Goal: Information Seeking & Learning: Check status

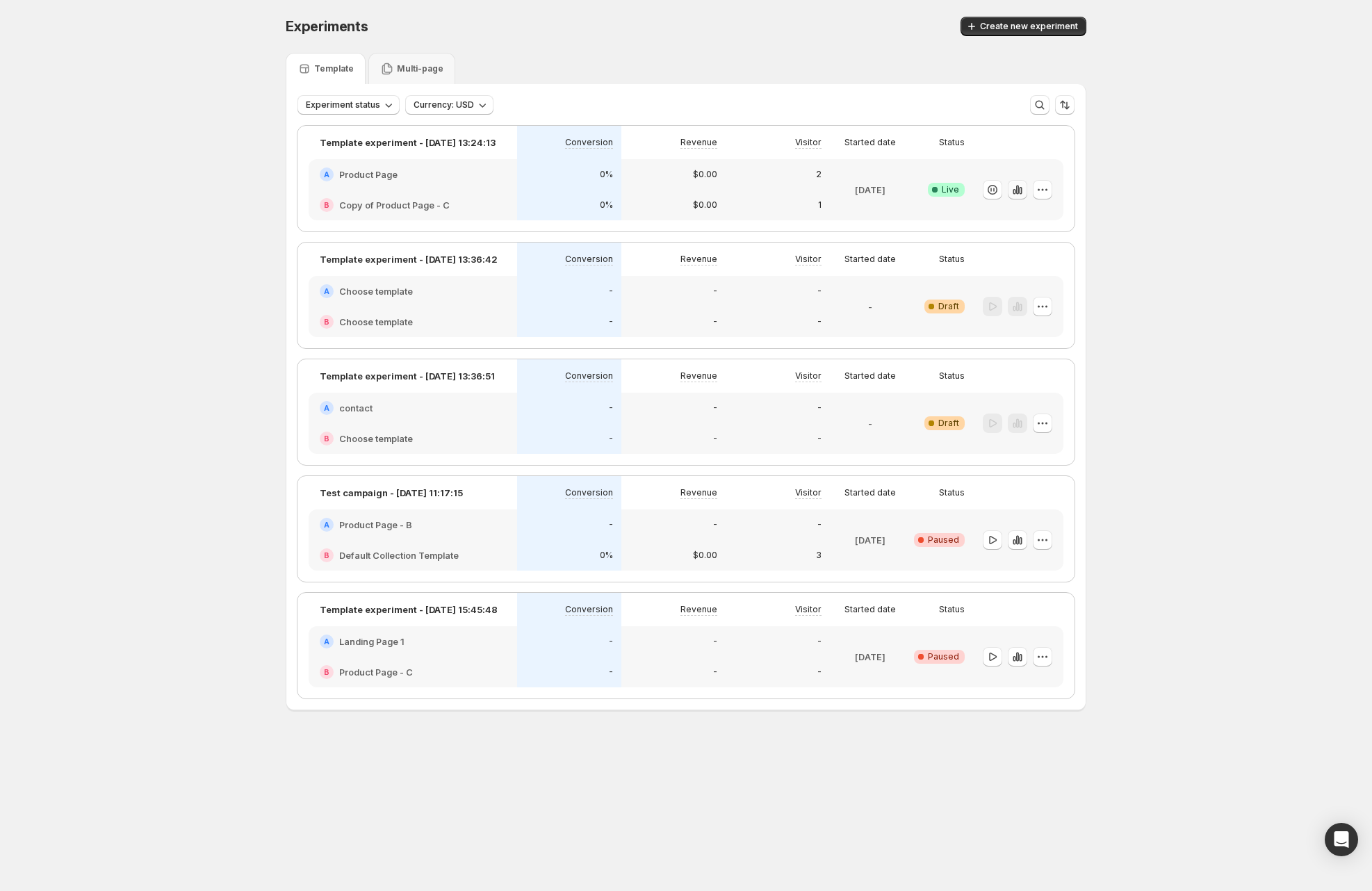
click at [1021, 187] on icon "button" at bounding box center [1017, 189] width 14 height 14
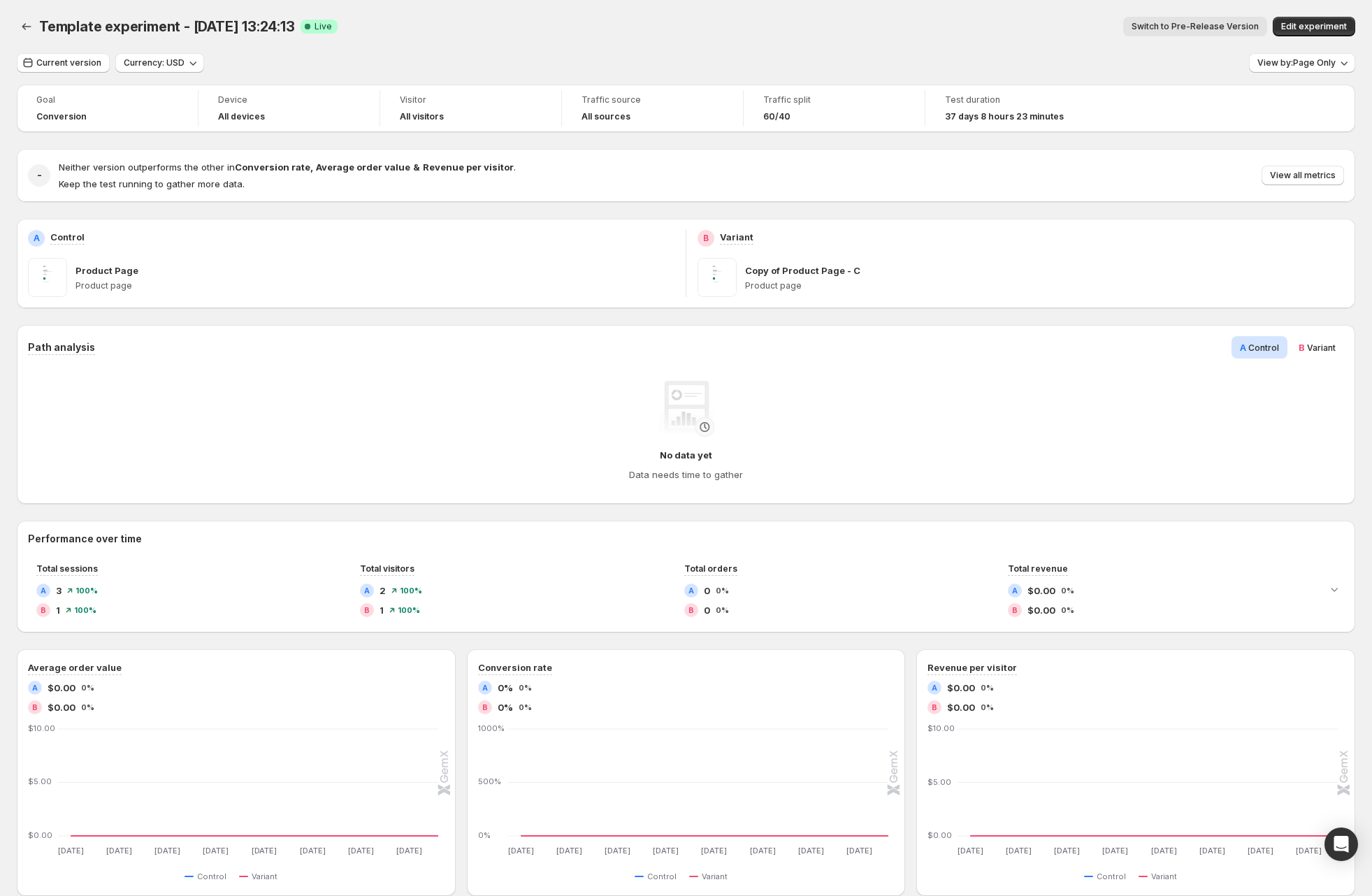
scroll to position [18, 0]
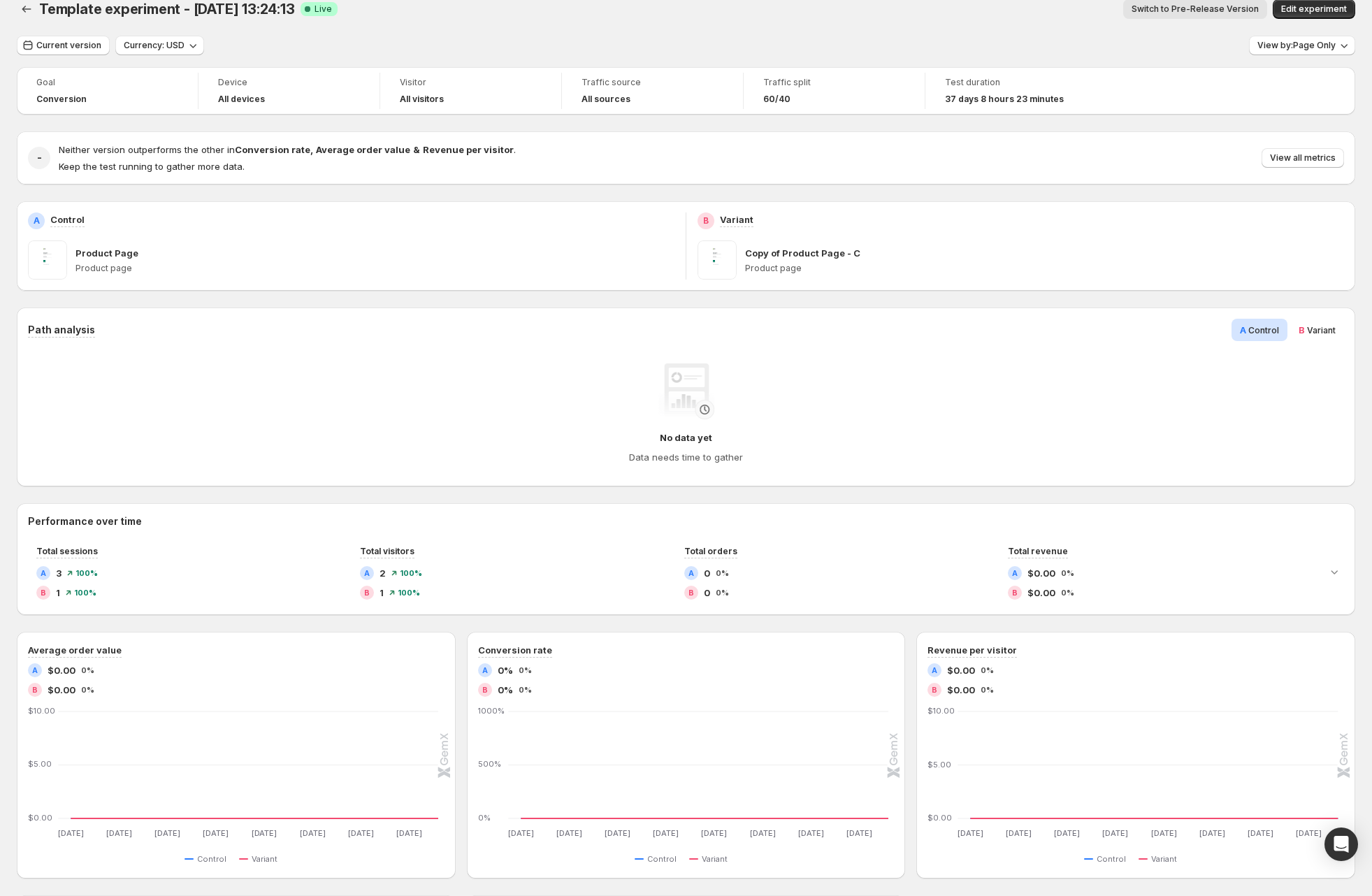
click at [1333, 333] on span "Variant" at bounding box center [1321, 330] width 29 height 10
click at [1296, 332] on div "A Control B Variant" at bounding box center [1287, 330] width 112 height 22
click at [1313, 336] on span "B Variant" at bounding box center [1317, 330] width 37 height 14
click at [1271, 328] on span "Control" at bounding box center [1263, 330] width 31 height 10
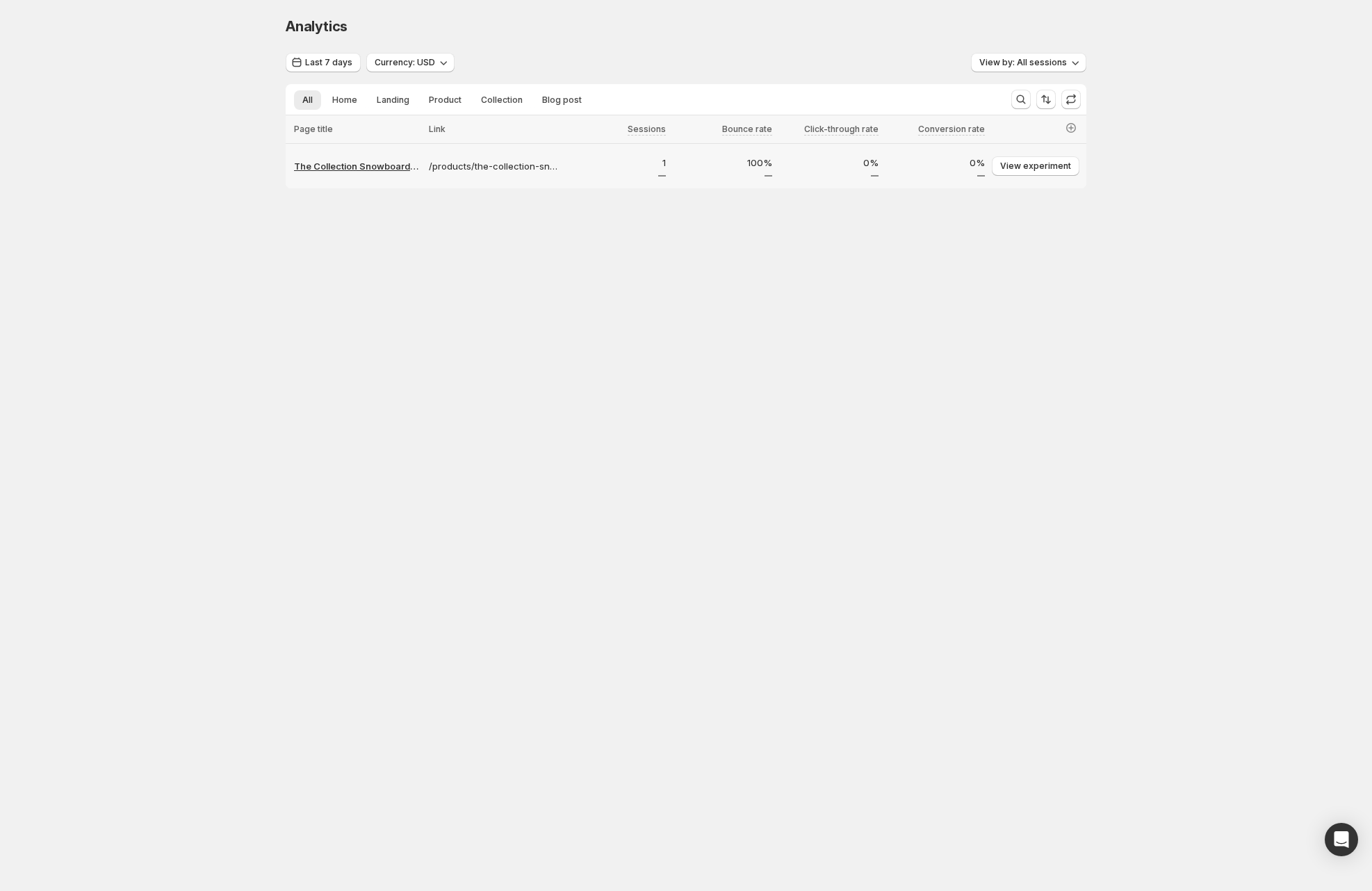
click at [356, 166] on p "The Collection Snowboard: Hydrogen – Ducky GemX 4" at bounding box center [358, 166] width 127 height 14
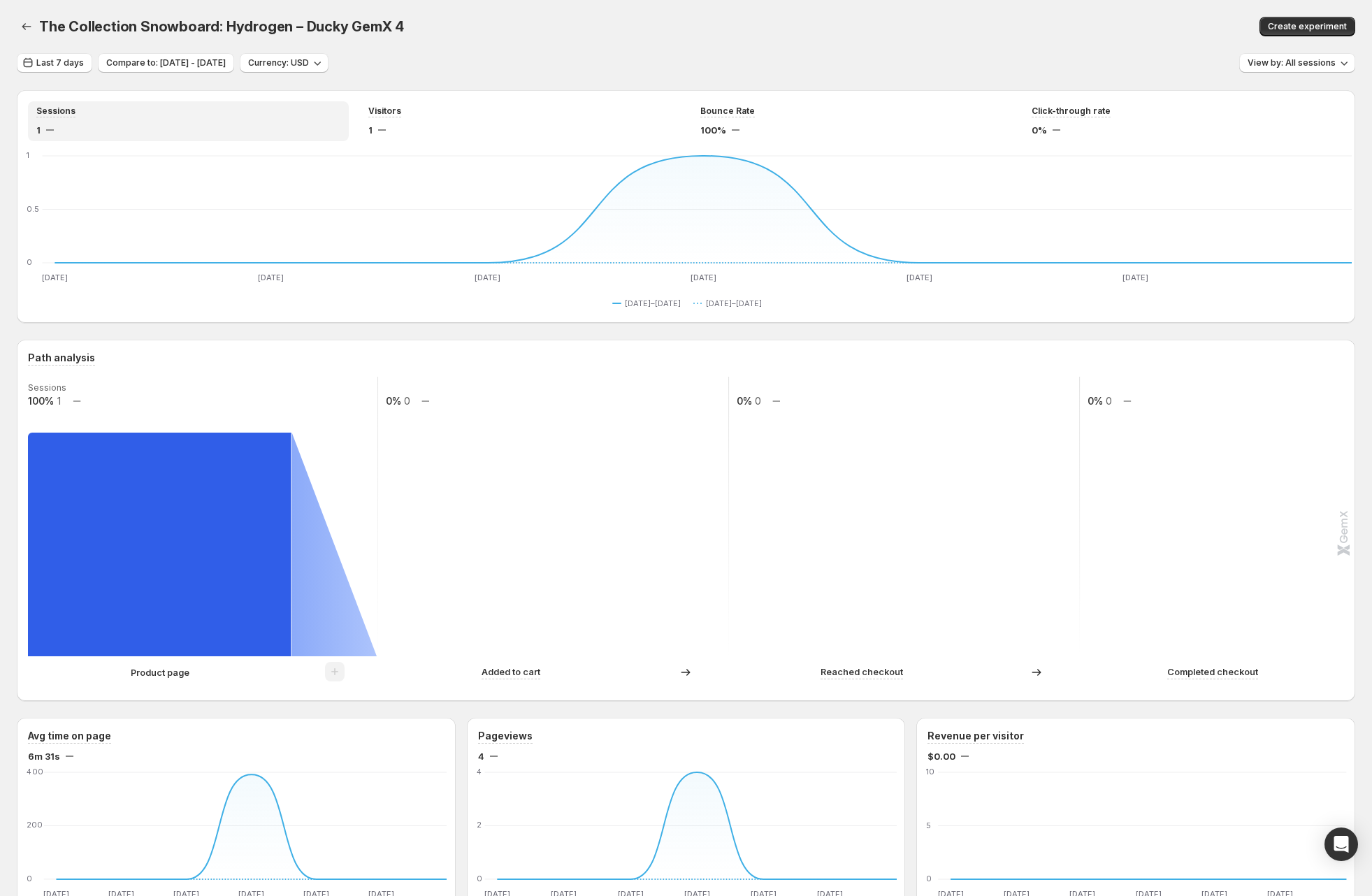
click at [207, 483] on rect at bounding box center [160, 544] width 264 height 224
click at [321, 604] on icon at bounding box center [335, 544] width 85 height 224
click at [188, 566] on rect at bounding box center [160, 544] width 264 height 224
click at [316, 654] on icon at bounding box center [335, 544] width 85 height 224
click at [218, 666] on div "Product page" at bounding box center [160, 672] width 264 height 14
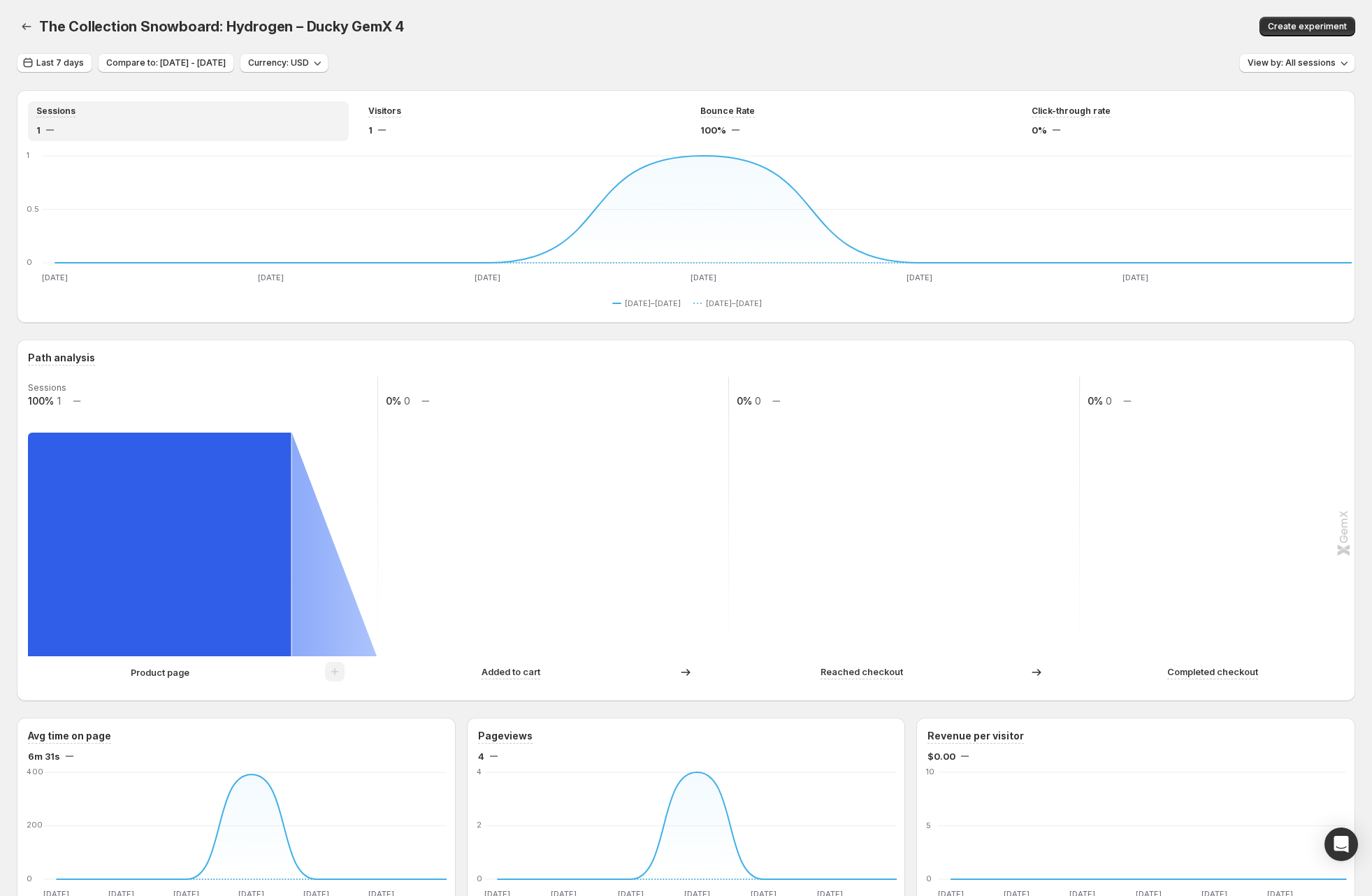
click at [41, 398] on text "100%" at bounding box center [41, 400] width 26 height 12
click at [417, 128] on div "1" at bounding box center [520, 130] width 304 height 14
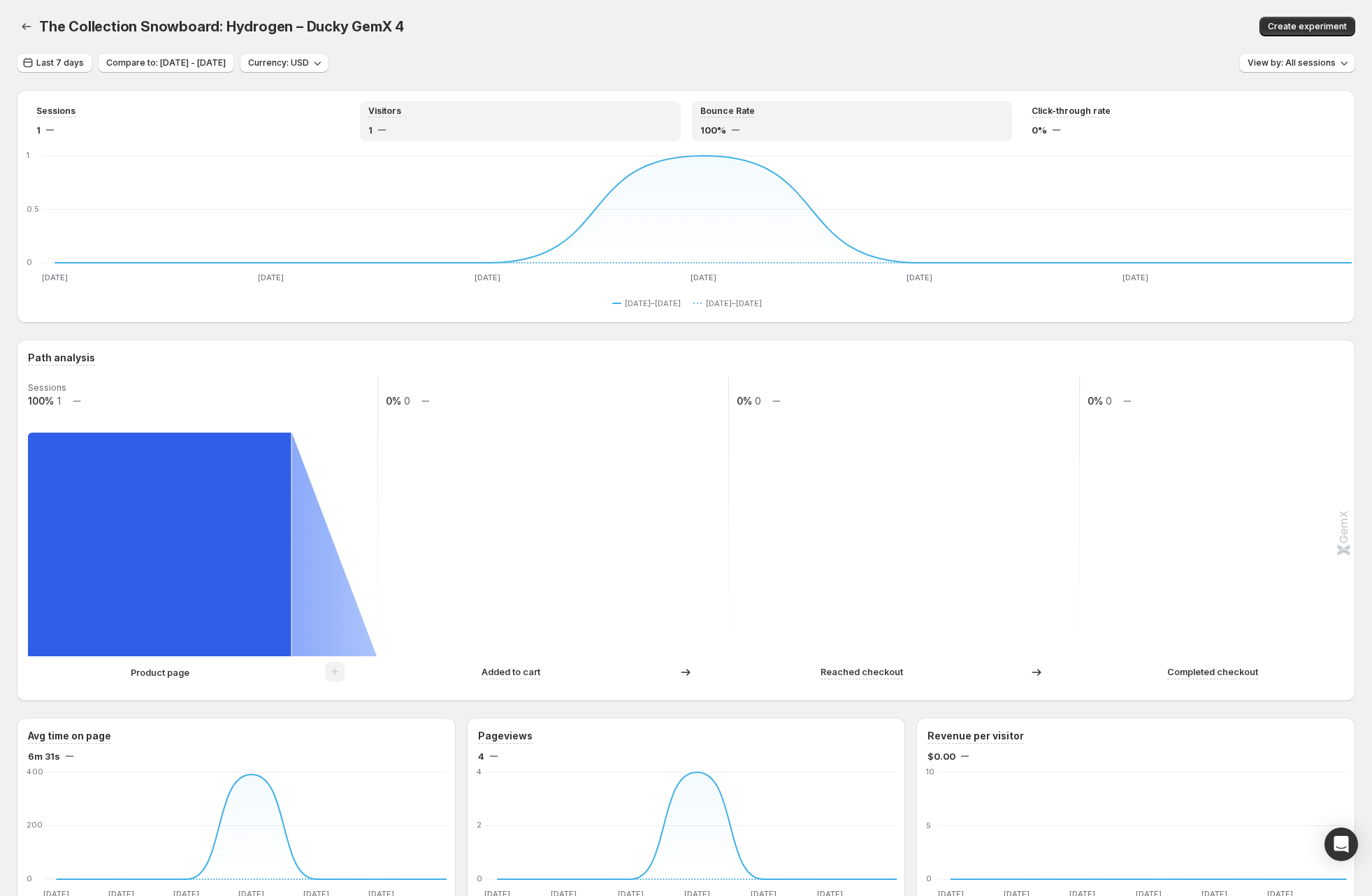
click at [853, 136] on div "100%" at bounding box center [853, 130] width 304 height 14
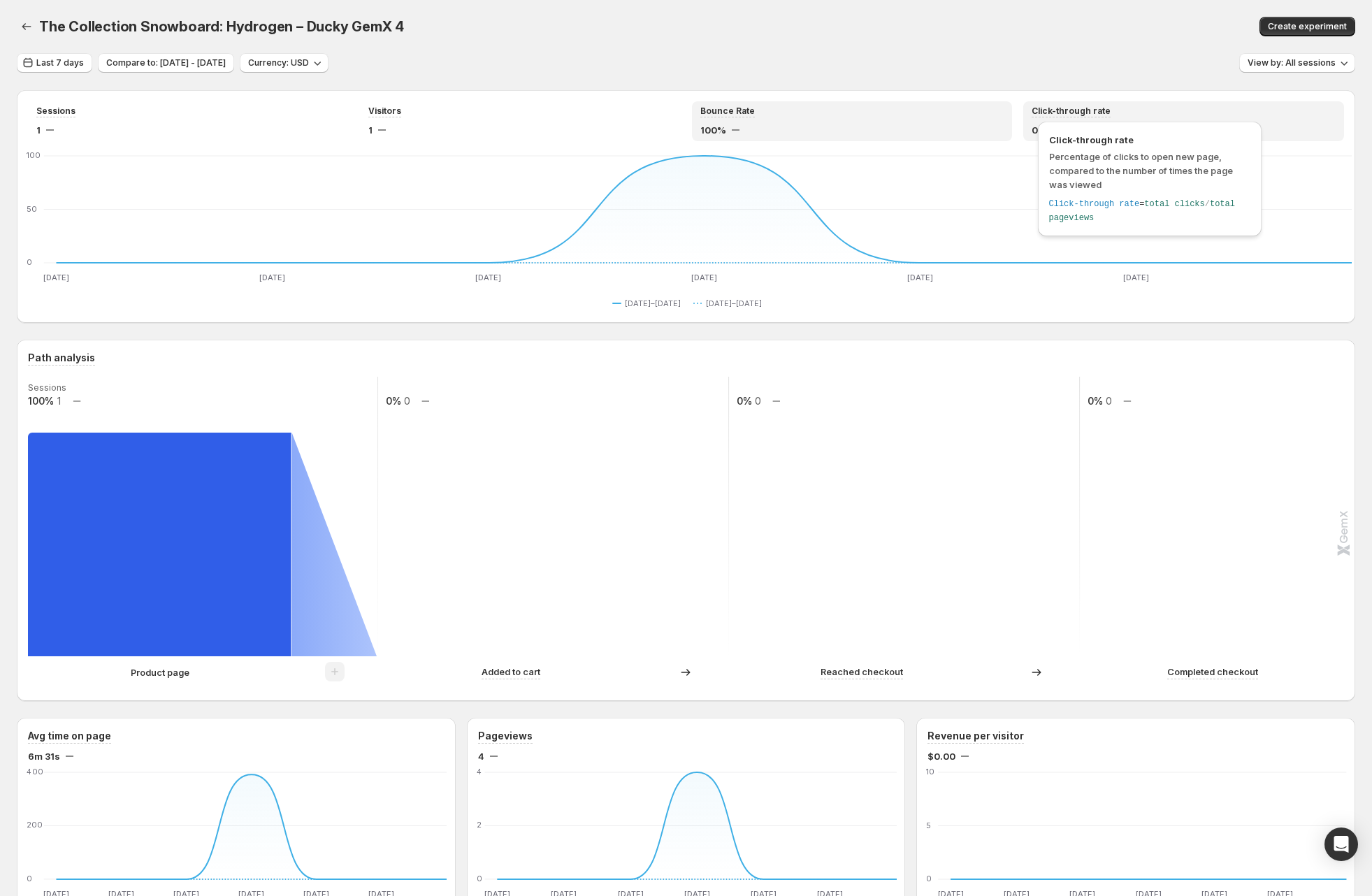
click at [1091, 112] on span "Click-through rate" at bounding box center [1070, 111] width 79 height 11
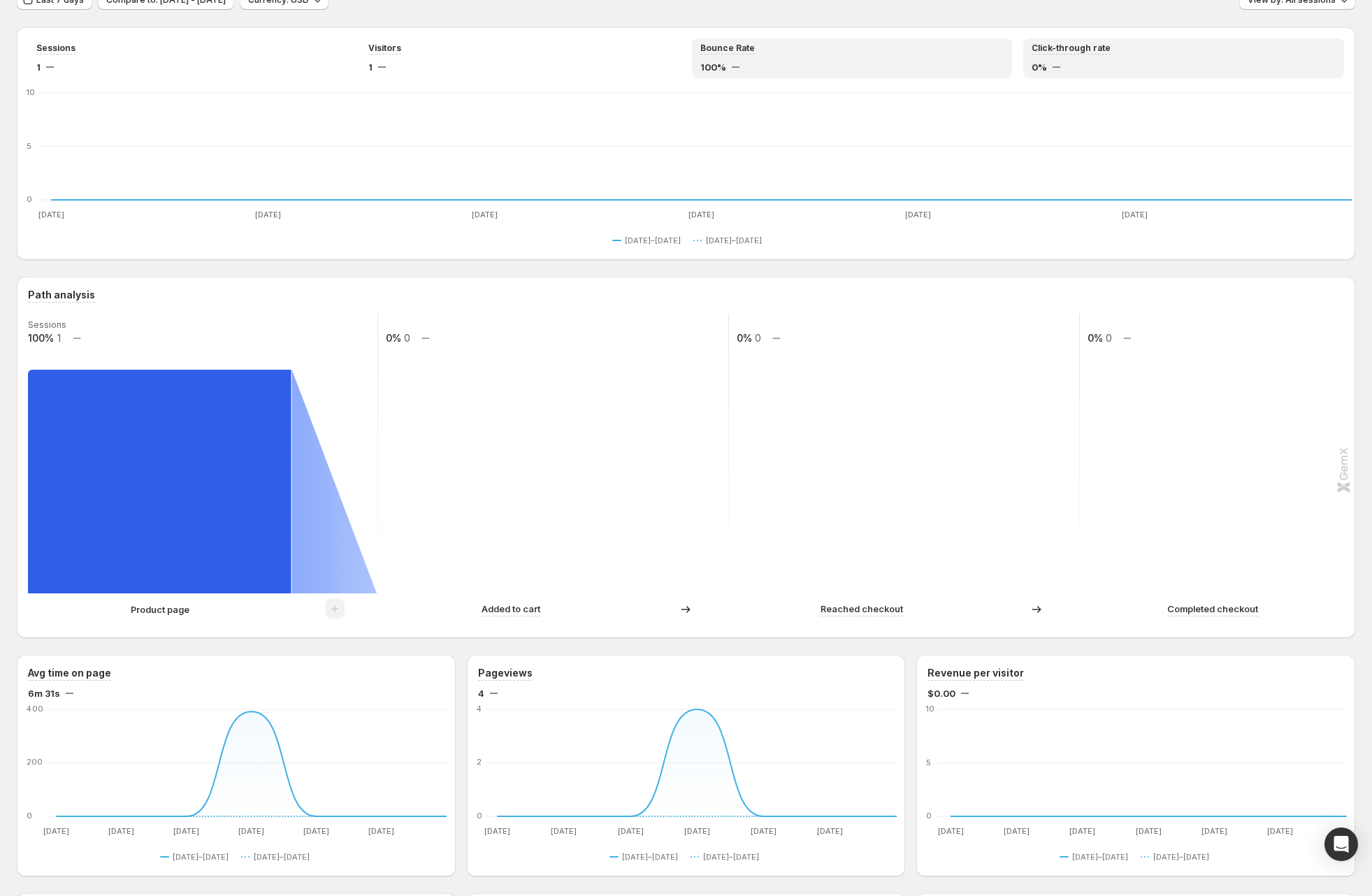
click at [819, 58] on div "Bounce Rate 100%" at bounding box center [853, 58] width 304 height 31
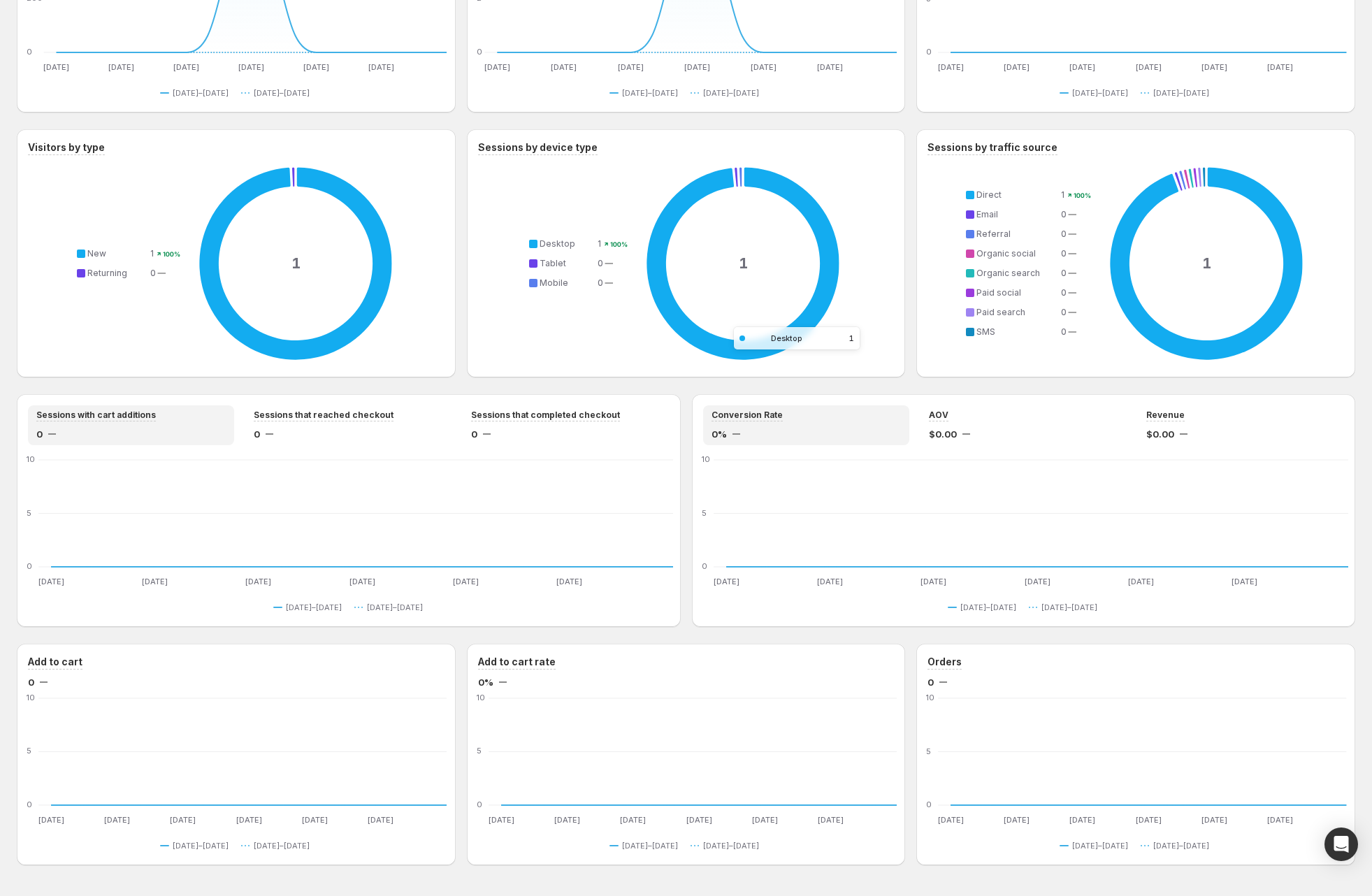
scroll to position [787, 0]
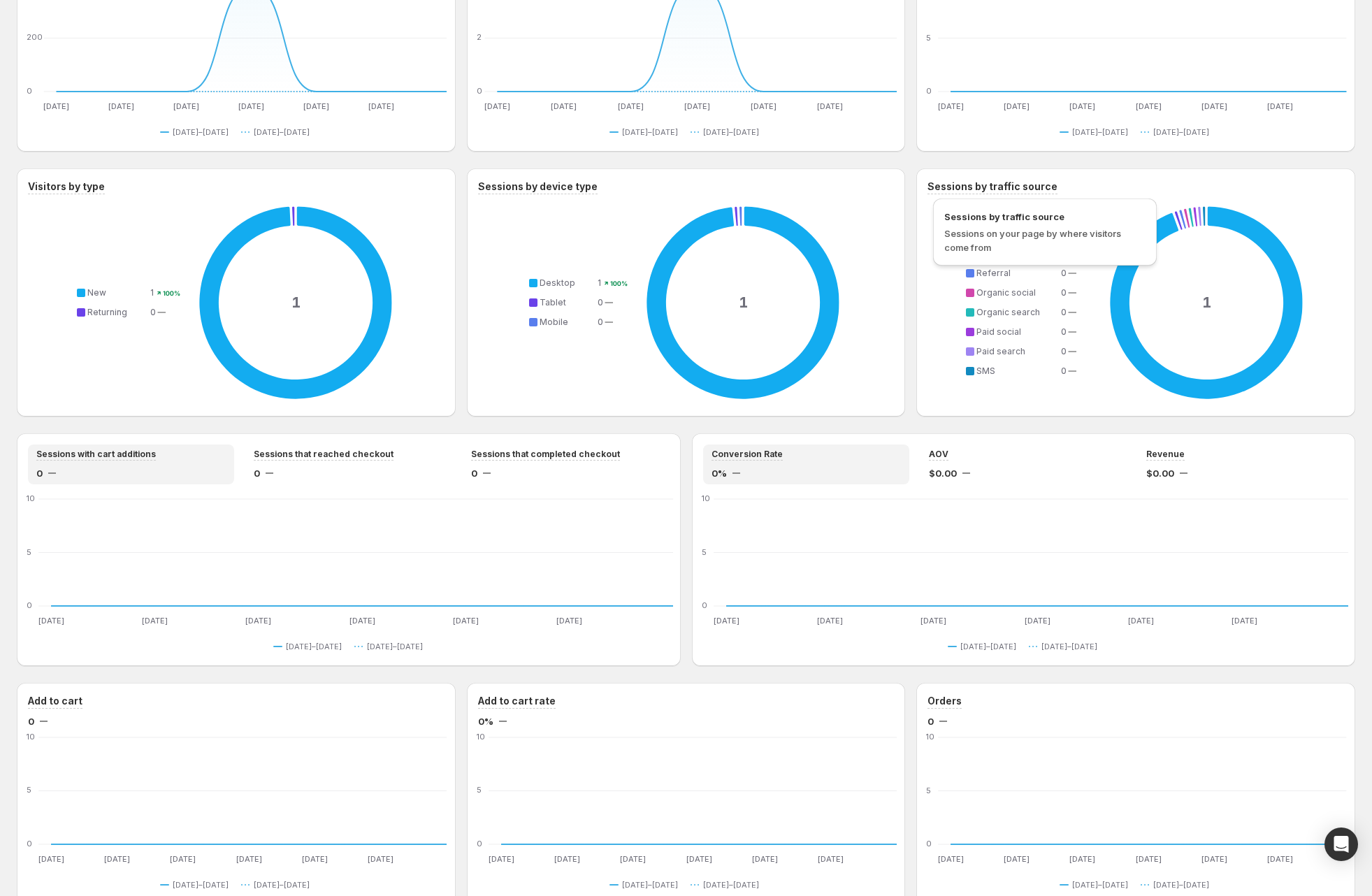
click at [1003, 185] on h3 "Sessions by traffic source" at bounding box center [992, 186] width 130 height 14
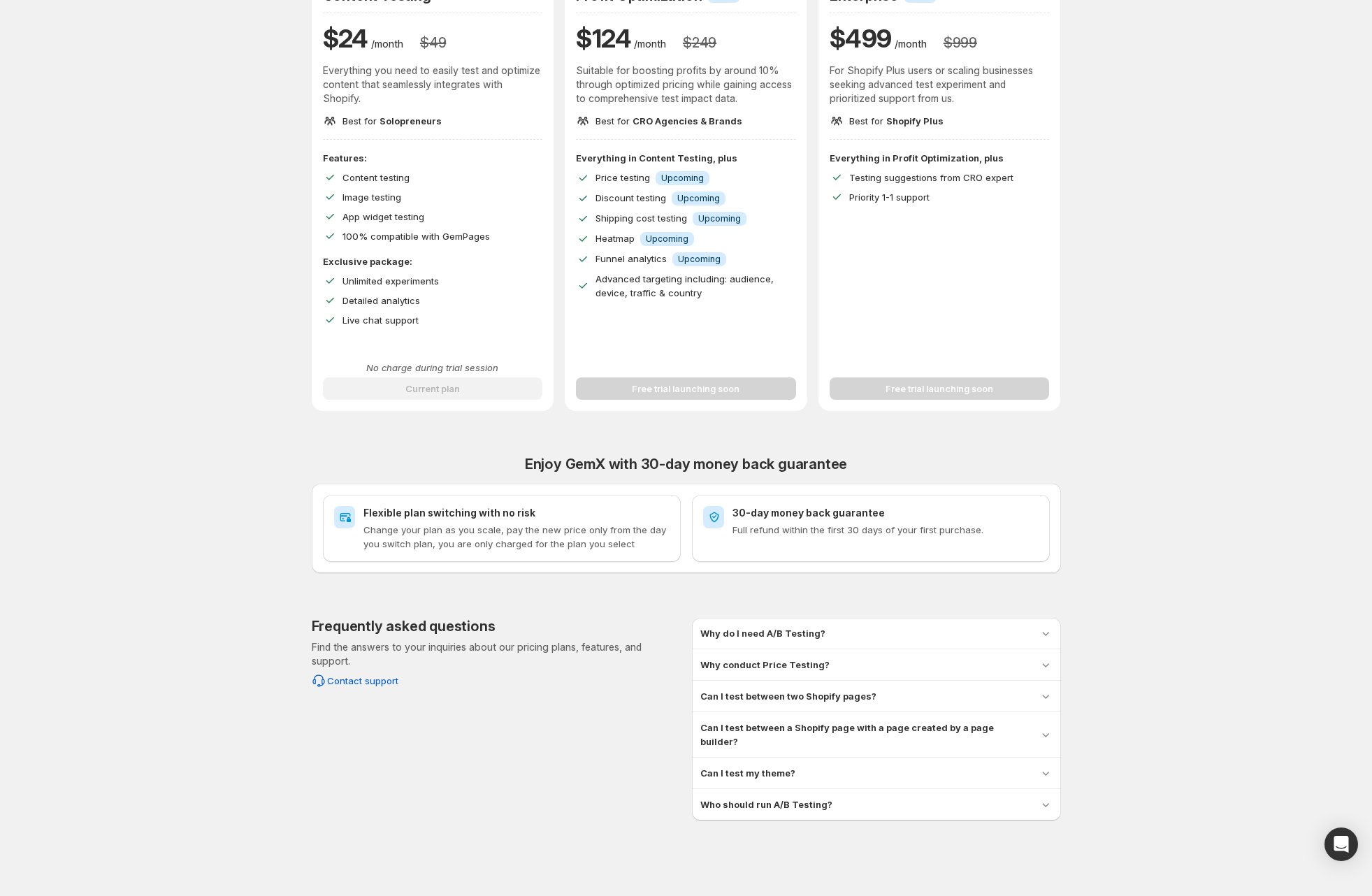
scroll to position [161, 0]
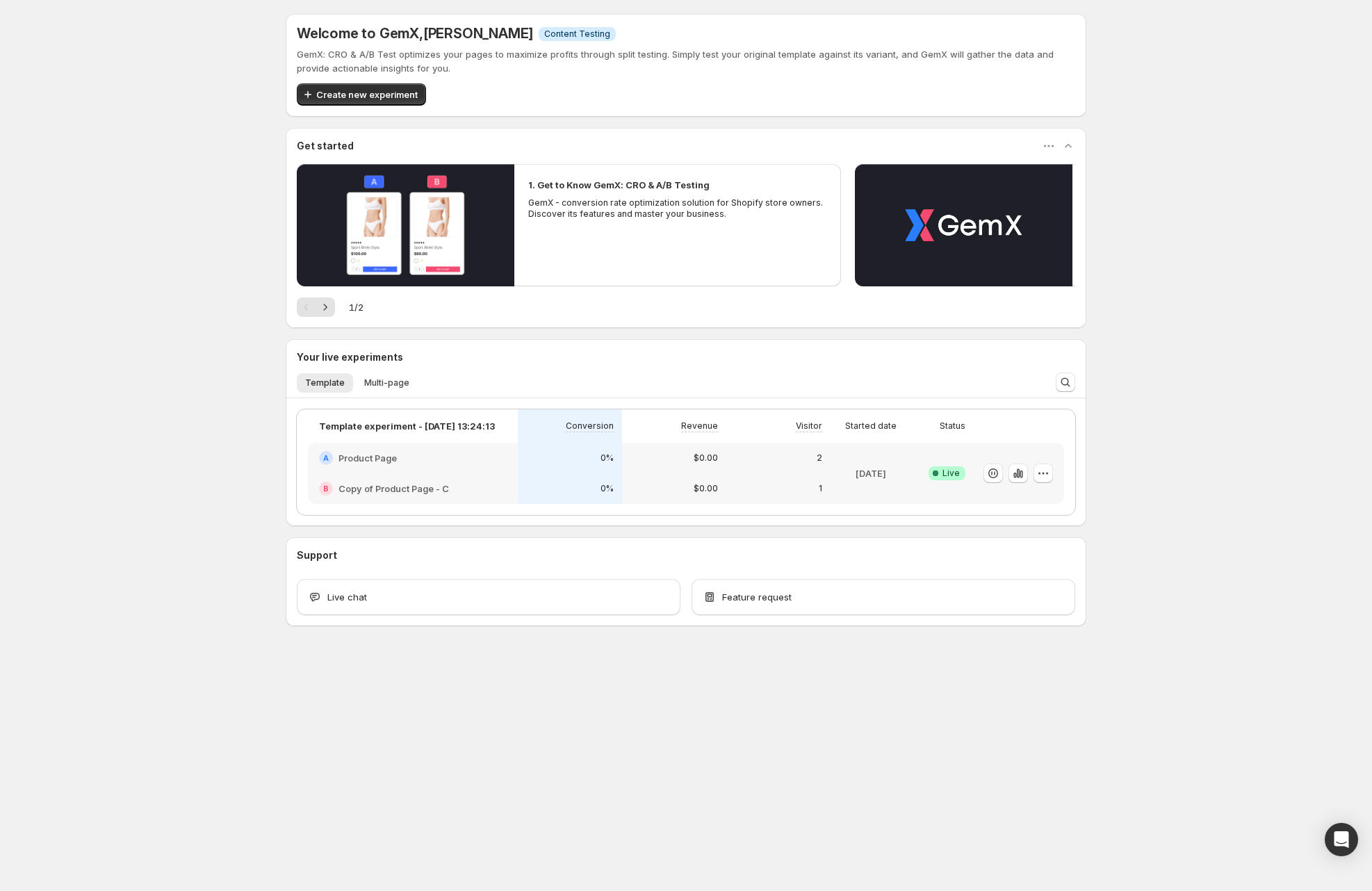
click at [476, 39] on span ", [PERSON_NAME]" at bounding box center [476, 34] width 114 height 17
click at [374, 380] on span "Multi-page" at bounding box center [386, 382] width 45 height 11
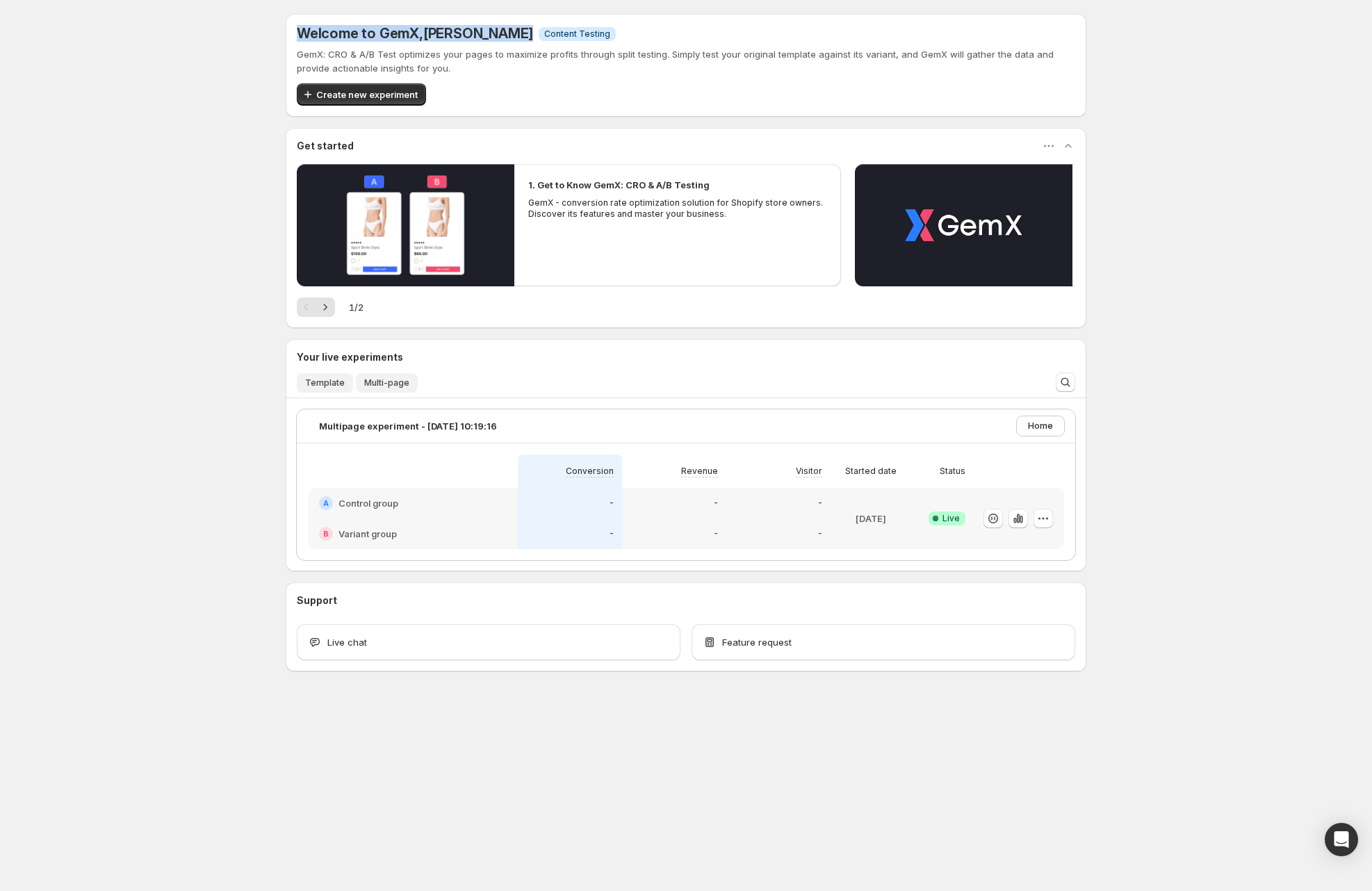
click at [331, 379] on span "Template" at bounding box center [325, 382] width 40 height 11
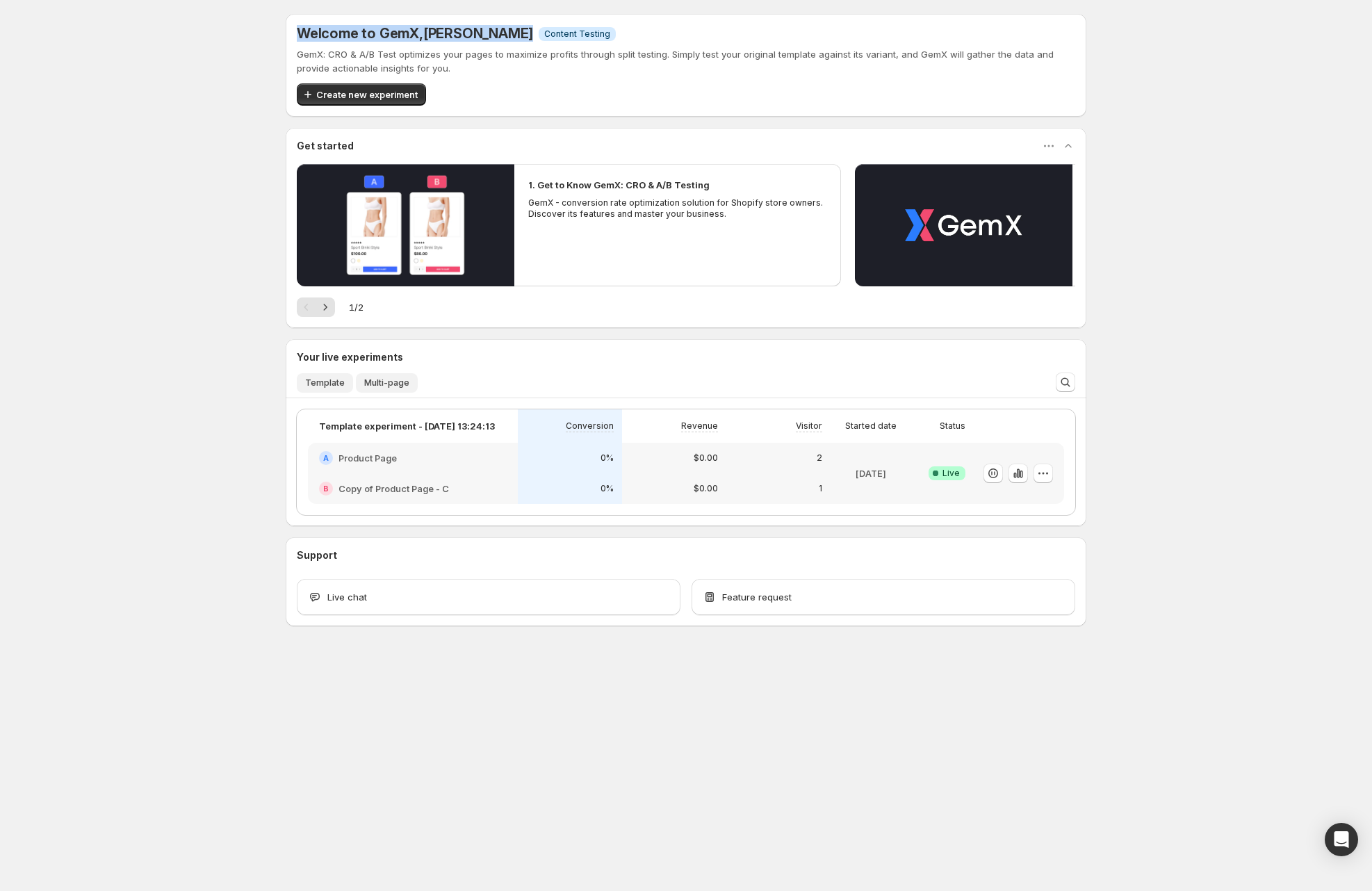
click at [389, 380] on span "Multi-page" at bounding box center [386, 382] width 45 height 11
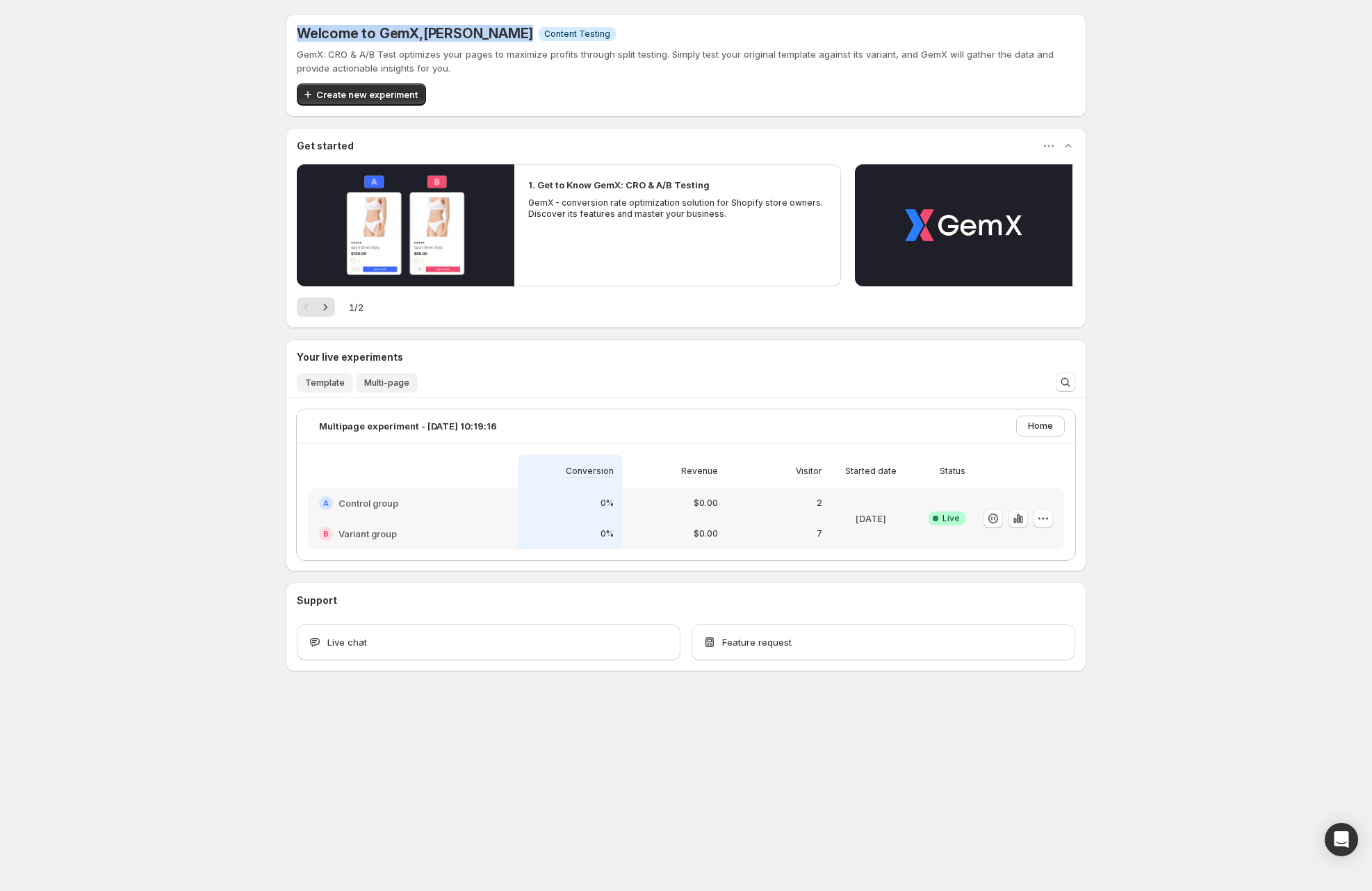
click at [329, 382] on span "Template" at bounding box center [325, 382] width 40 height 11
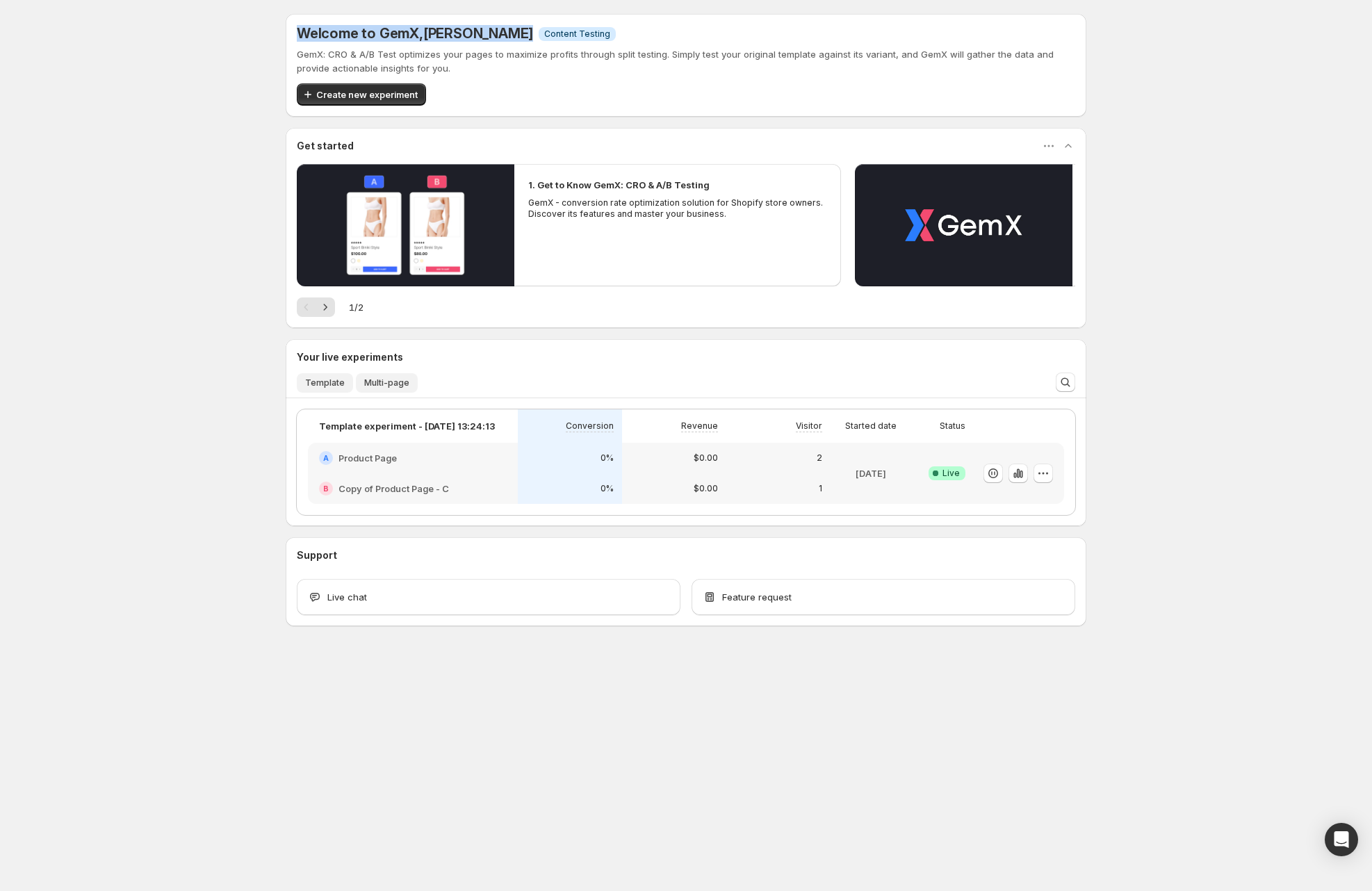
click at [377, 378] on span "Multi-page" at bounding box center [386, 382] width 45 height 11
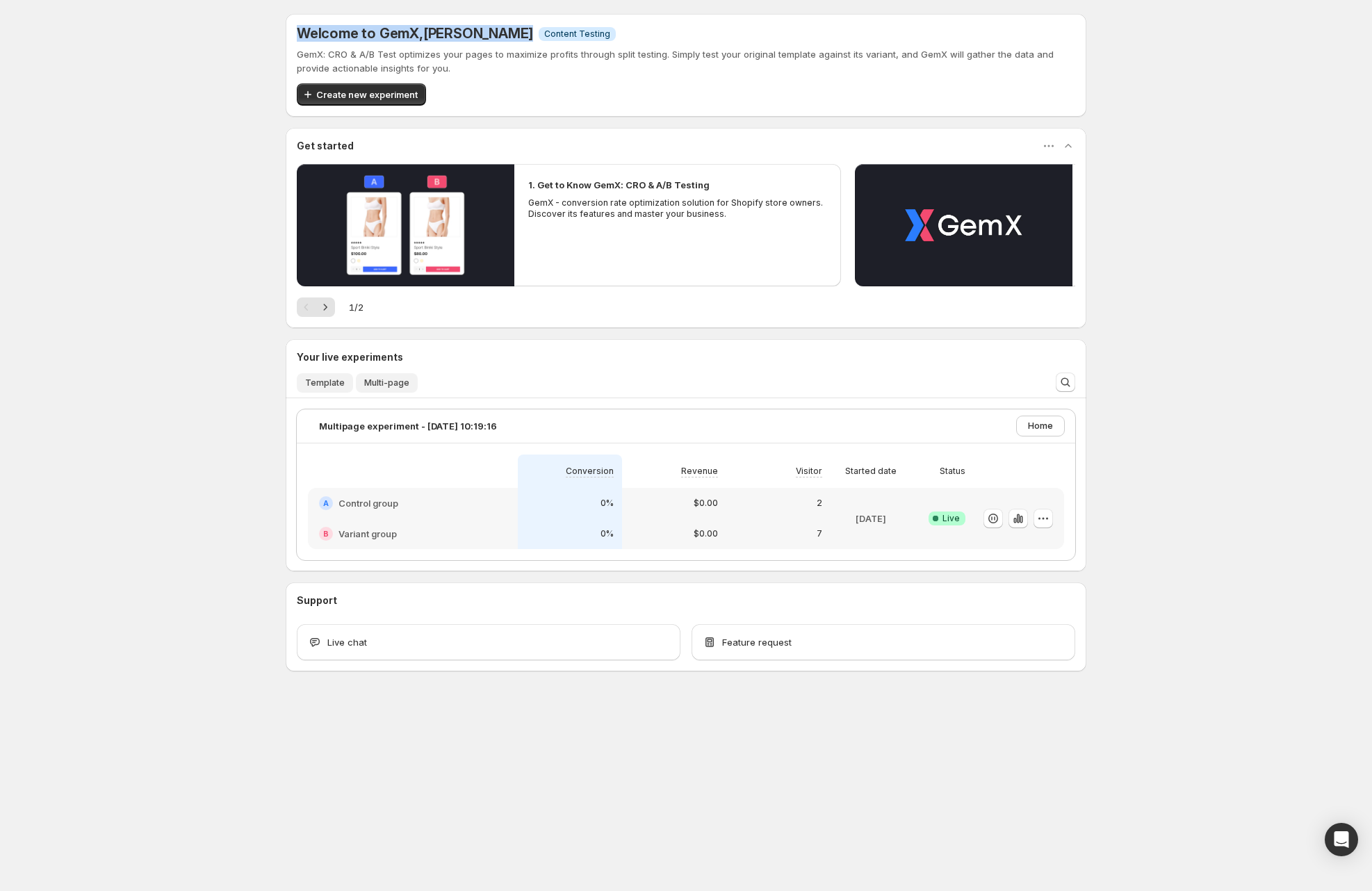
click at [326, 381] on span "Template" at bounding box center [325, 382] width 40 height 11
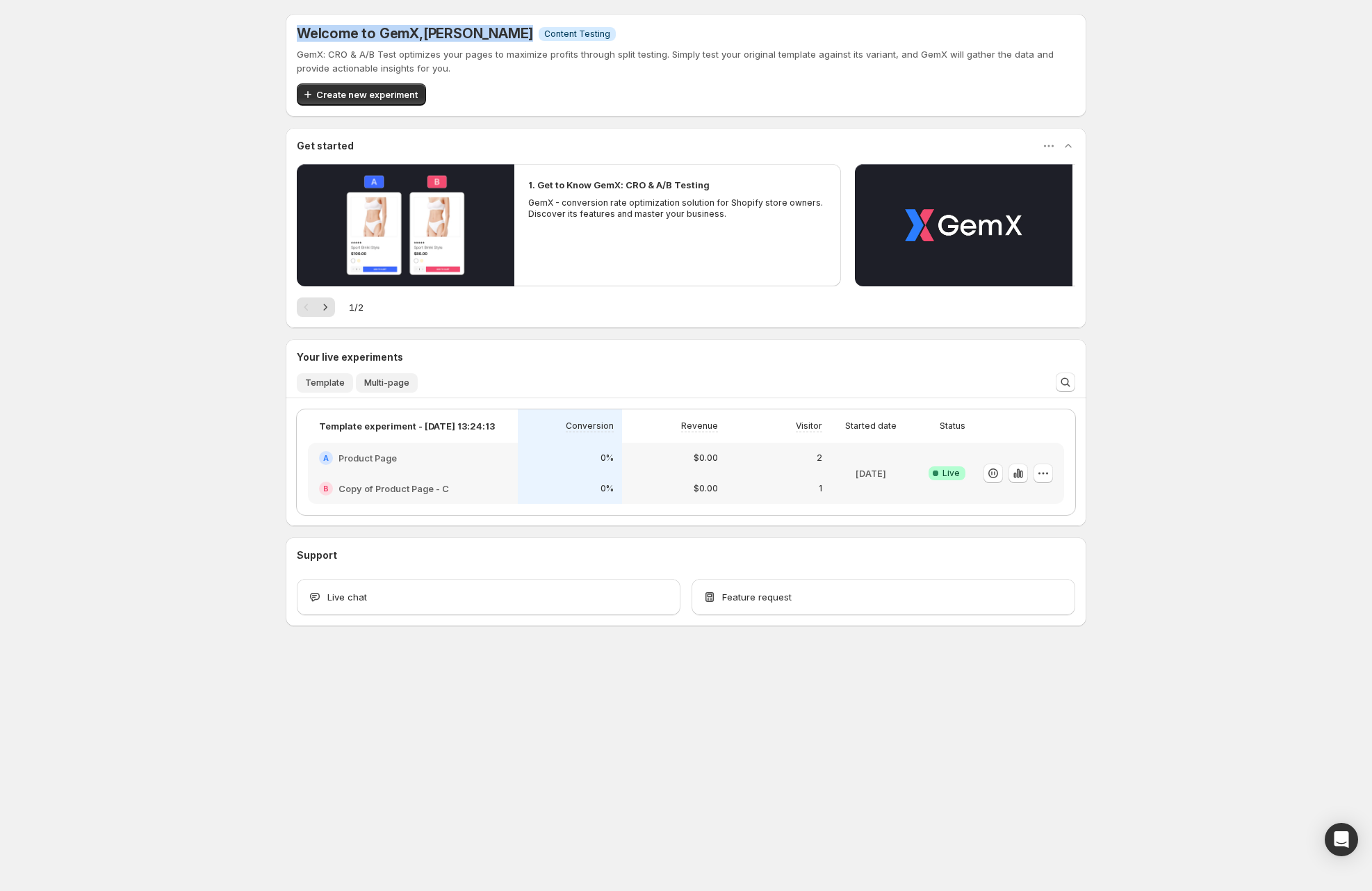
click at [385, 381] on span "Multi-page" at bounding box center [386, 382] width 45 height 11
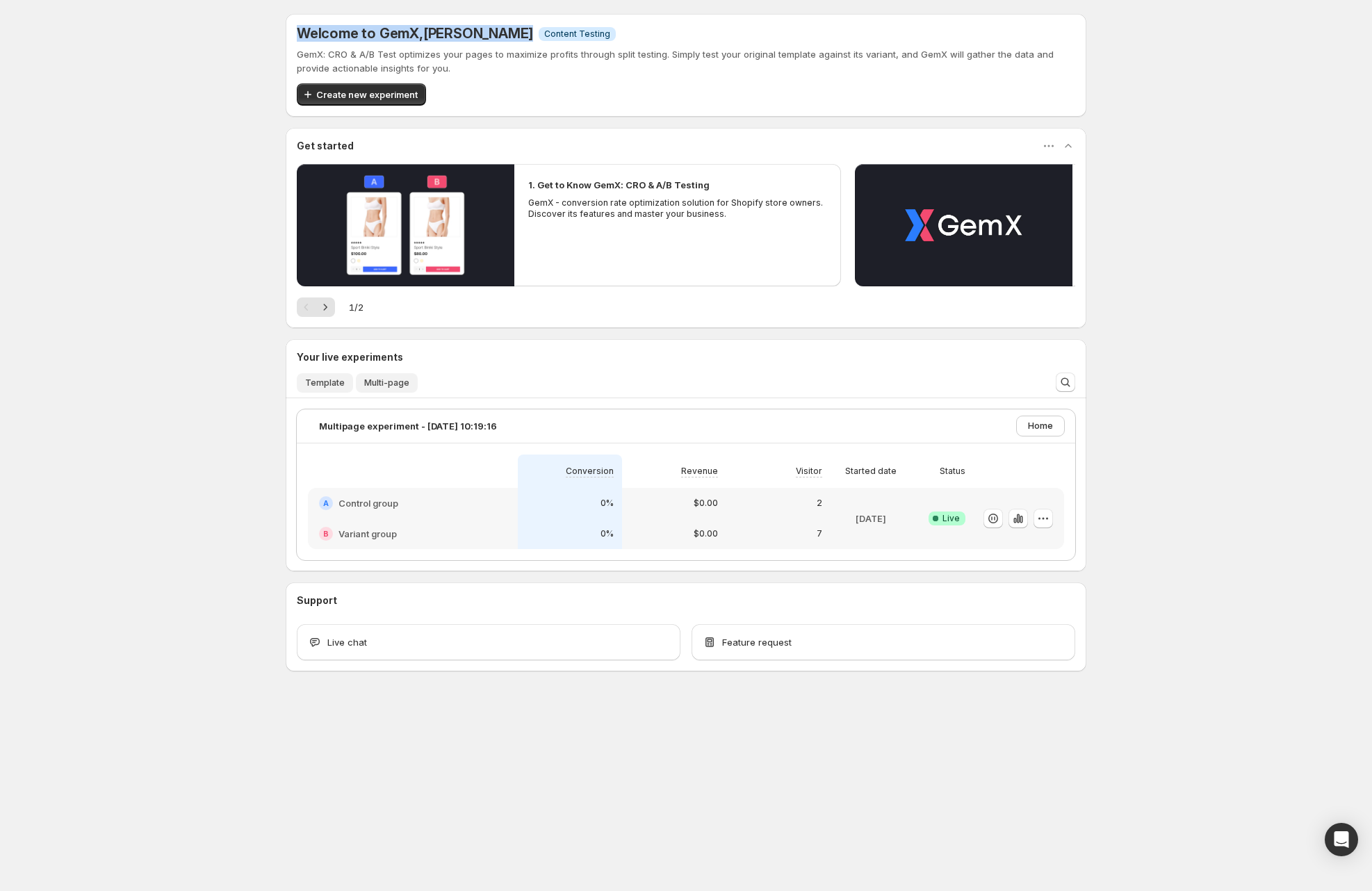
click at [333, 381] on span "Template" at bounding box center [325, 382] width 40 height 11
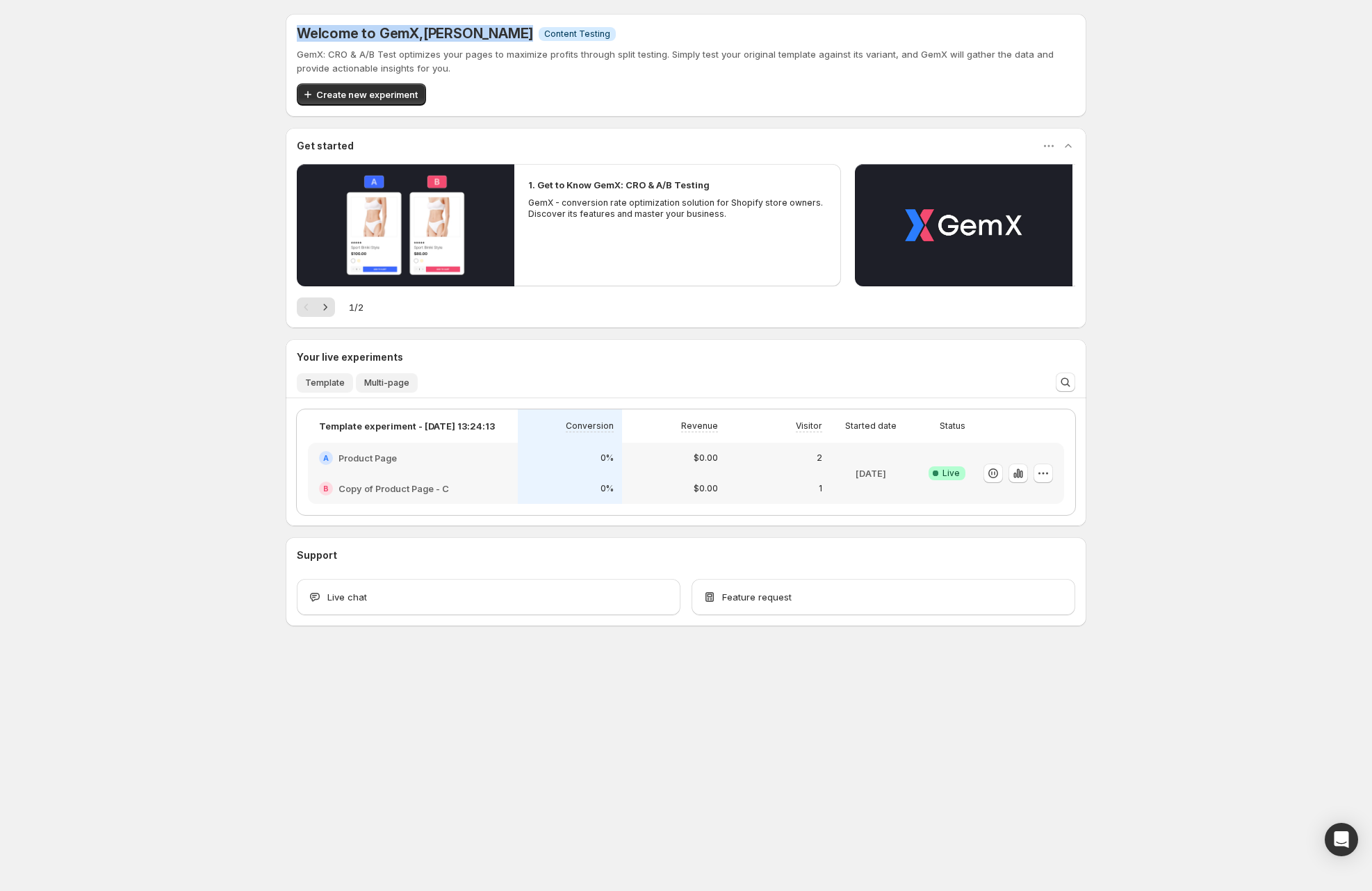
click at [400, 380] on span "Multi-page" at bounding box center [386, 382] width 45 height 11
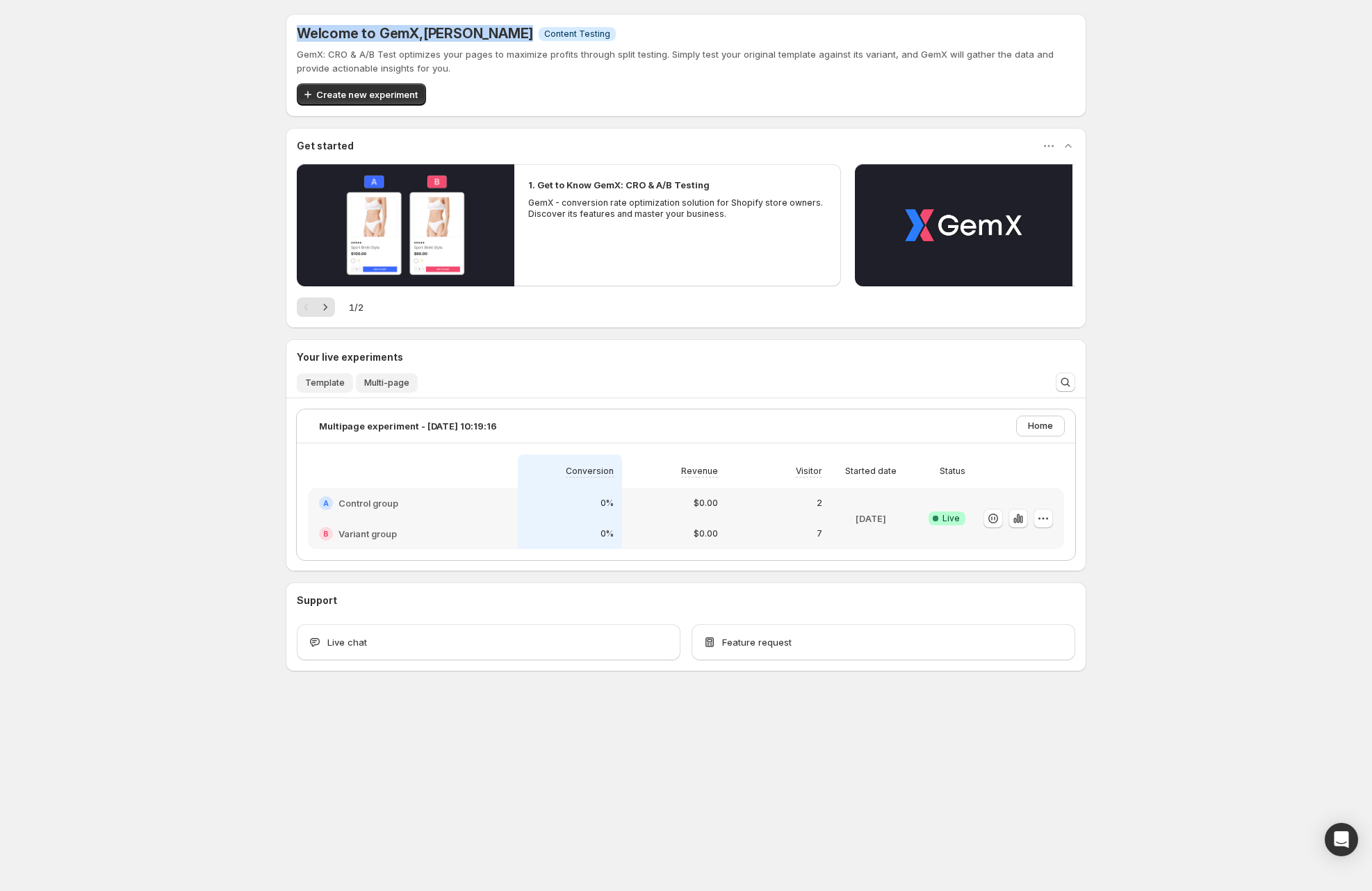
click at [316, 380] on span "Template" at bounding box center [325, 382] width 40 height 11
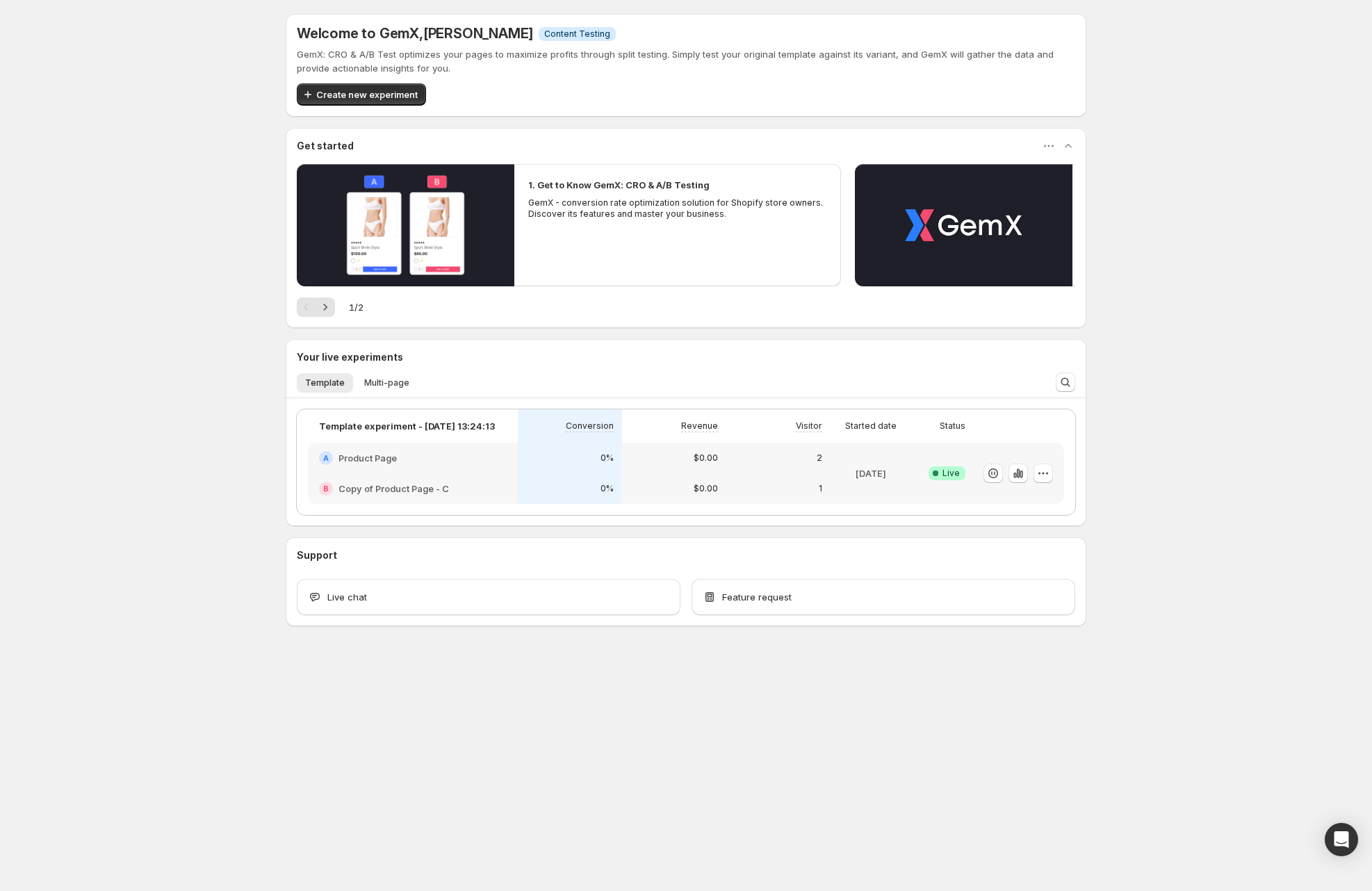
click at [399, 372] on div "Template Multi-page More views Template Multi-page More views" at bounding box center [666, 382] width 756 height 30
click at [373, 380] on span "Multi-page" at bounding box center [386, 382] width 45 height 11
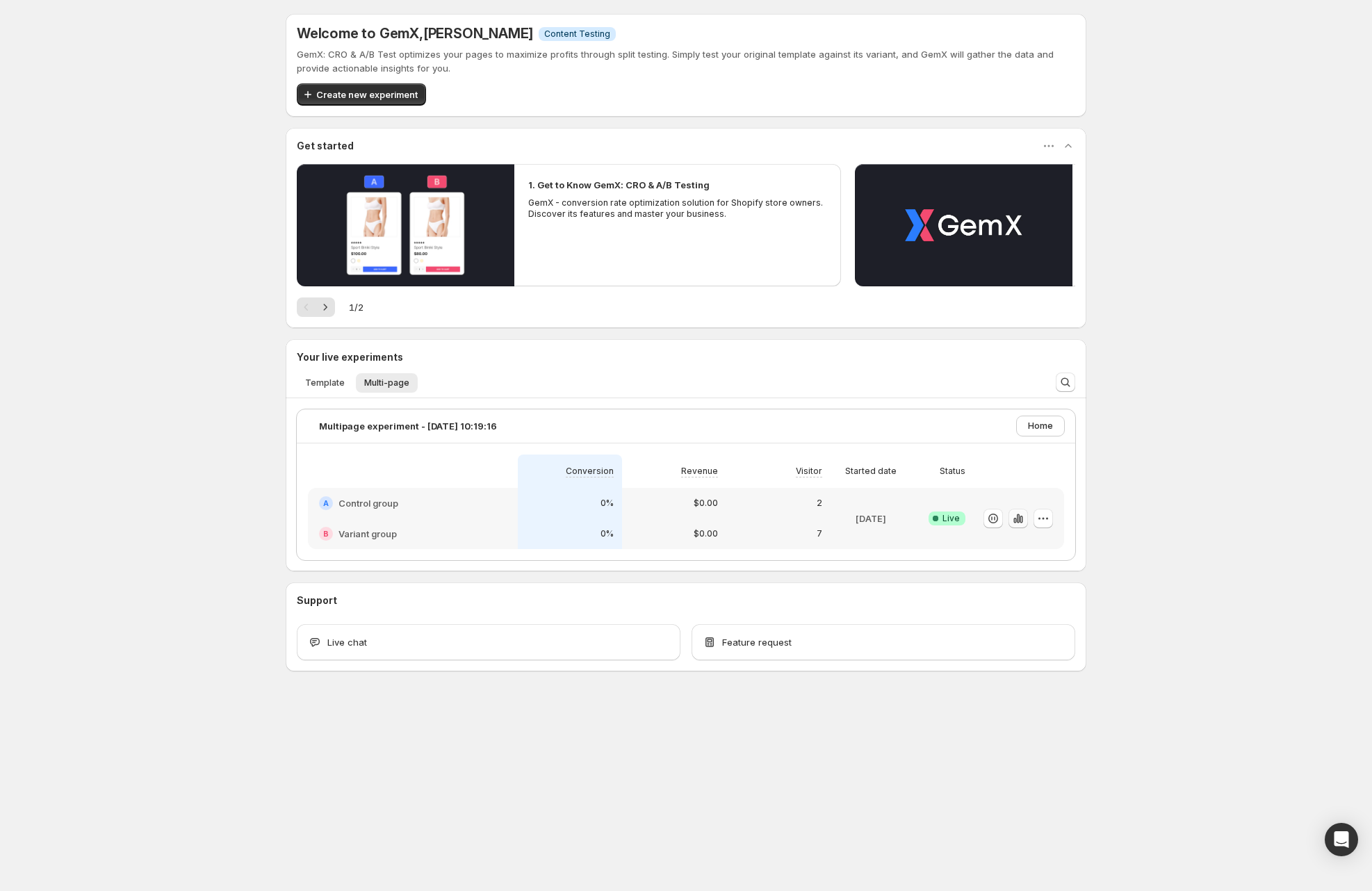
click at [1023, 518] on icon "button" at bounding box center [1018, 518] width 14 height 14
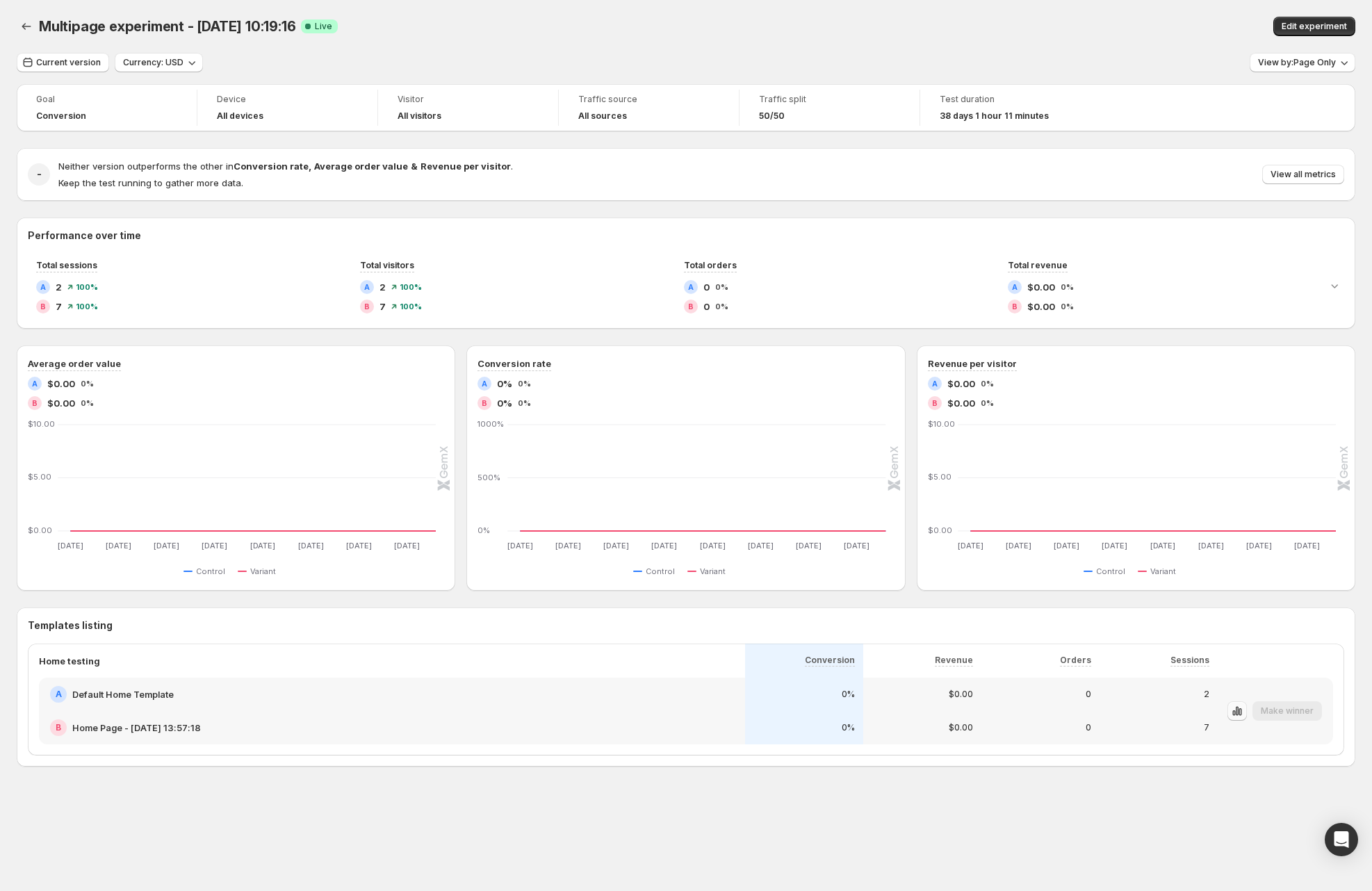
click at [1244, 714] on icon "button" at bounding box center [1237, 711] width 14 height 14
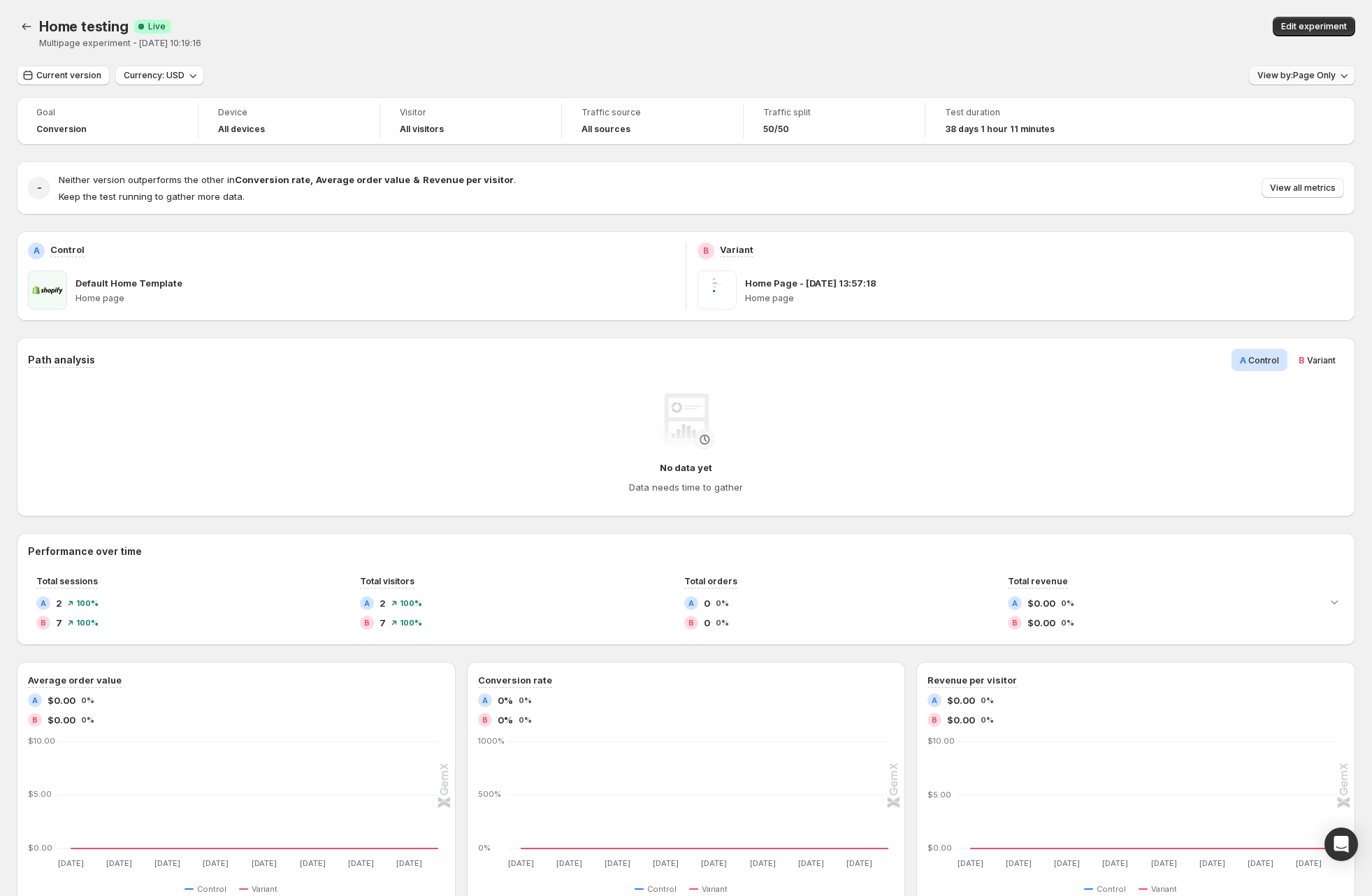
click at [1294, 72] on span "View by: Page Only" at bounding box center [1296, 75] width 78 height 11
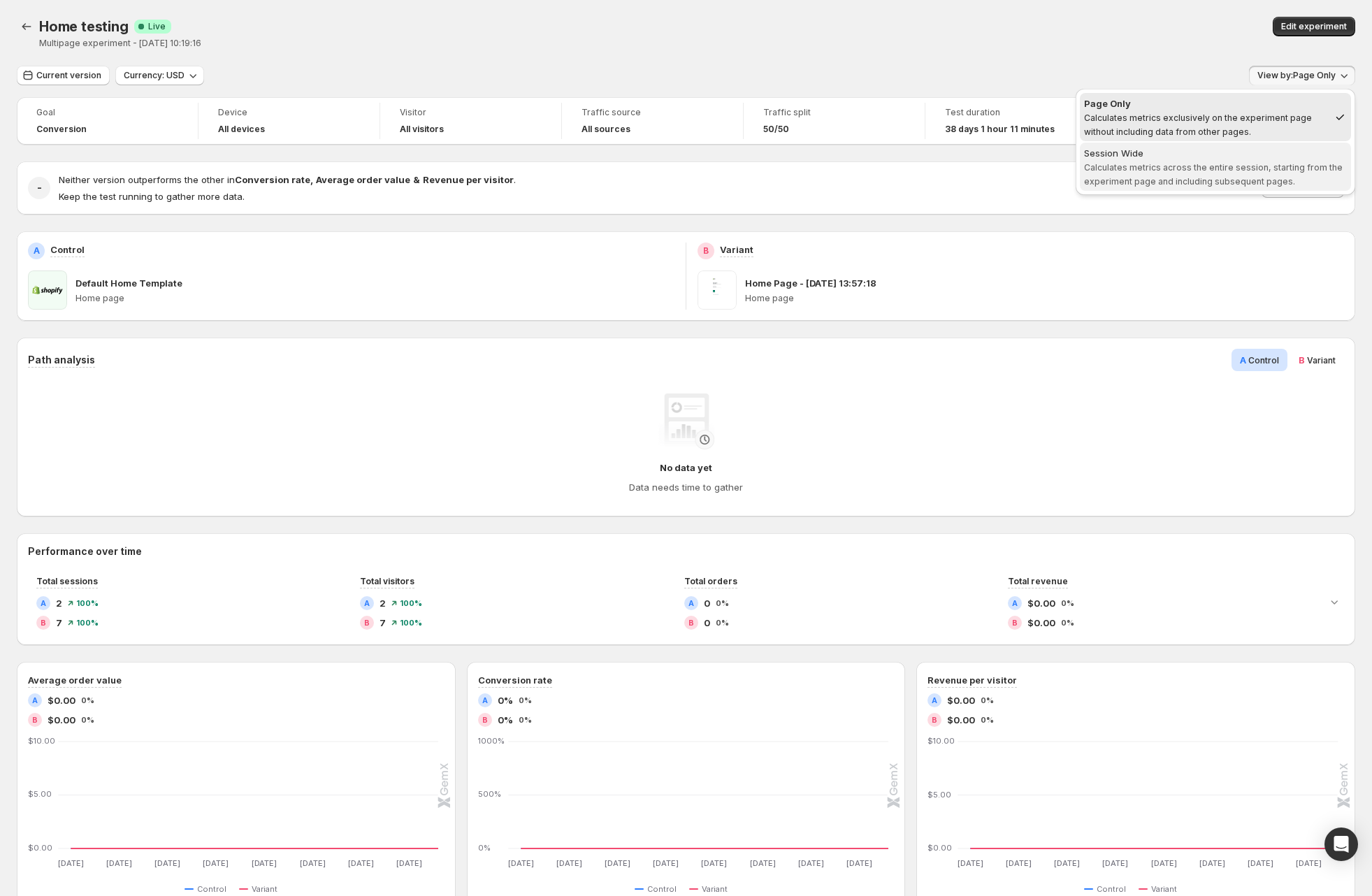
click at [1250, 162] on span "Calculates metrics across the entire session, starting from the experiment page…" at bounding box center [1213, 174] width 258 height 25
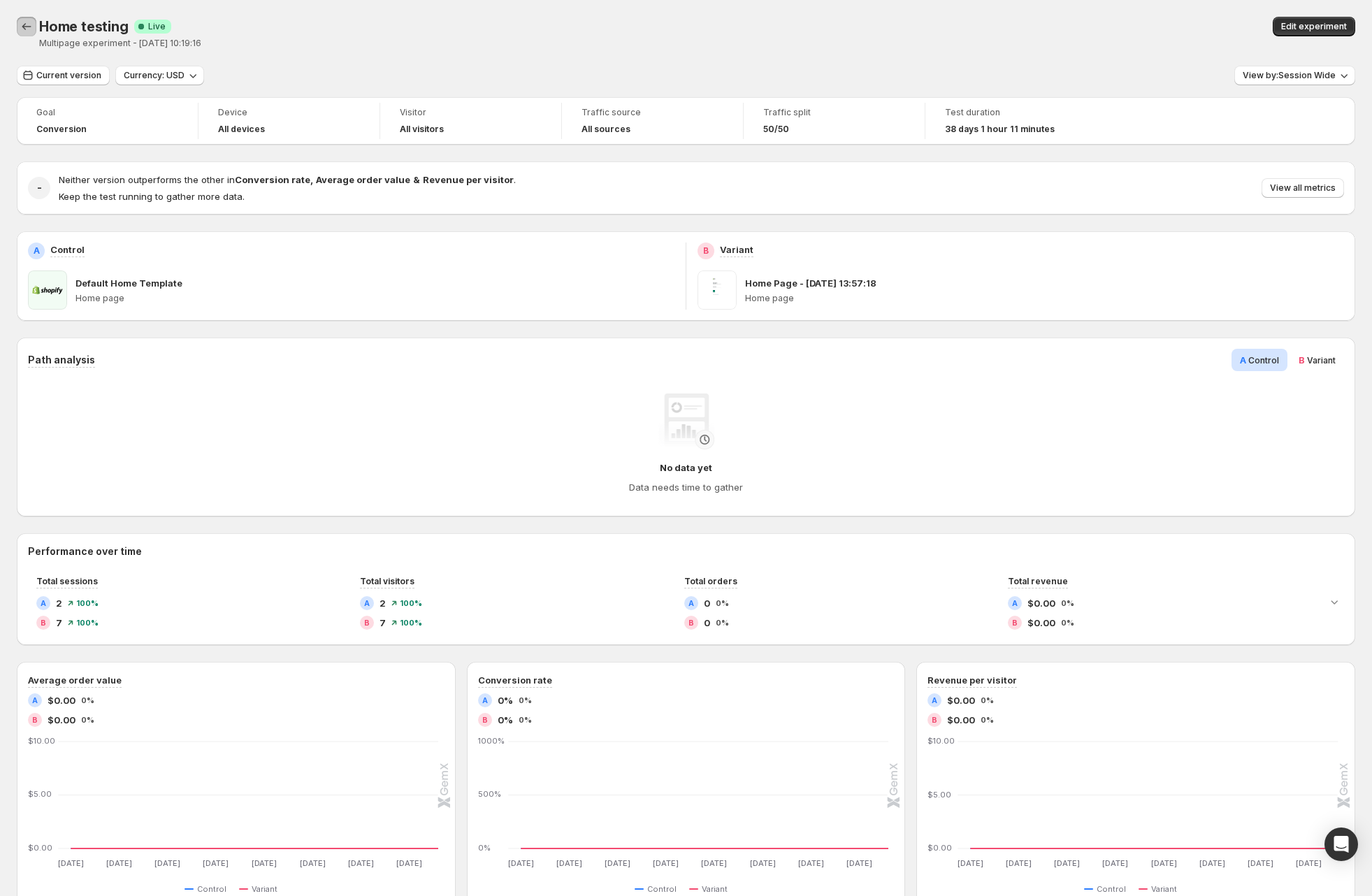
click at [31, 30] on icon "Back" at bounding box center [26, 26] width 14 height 14
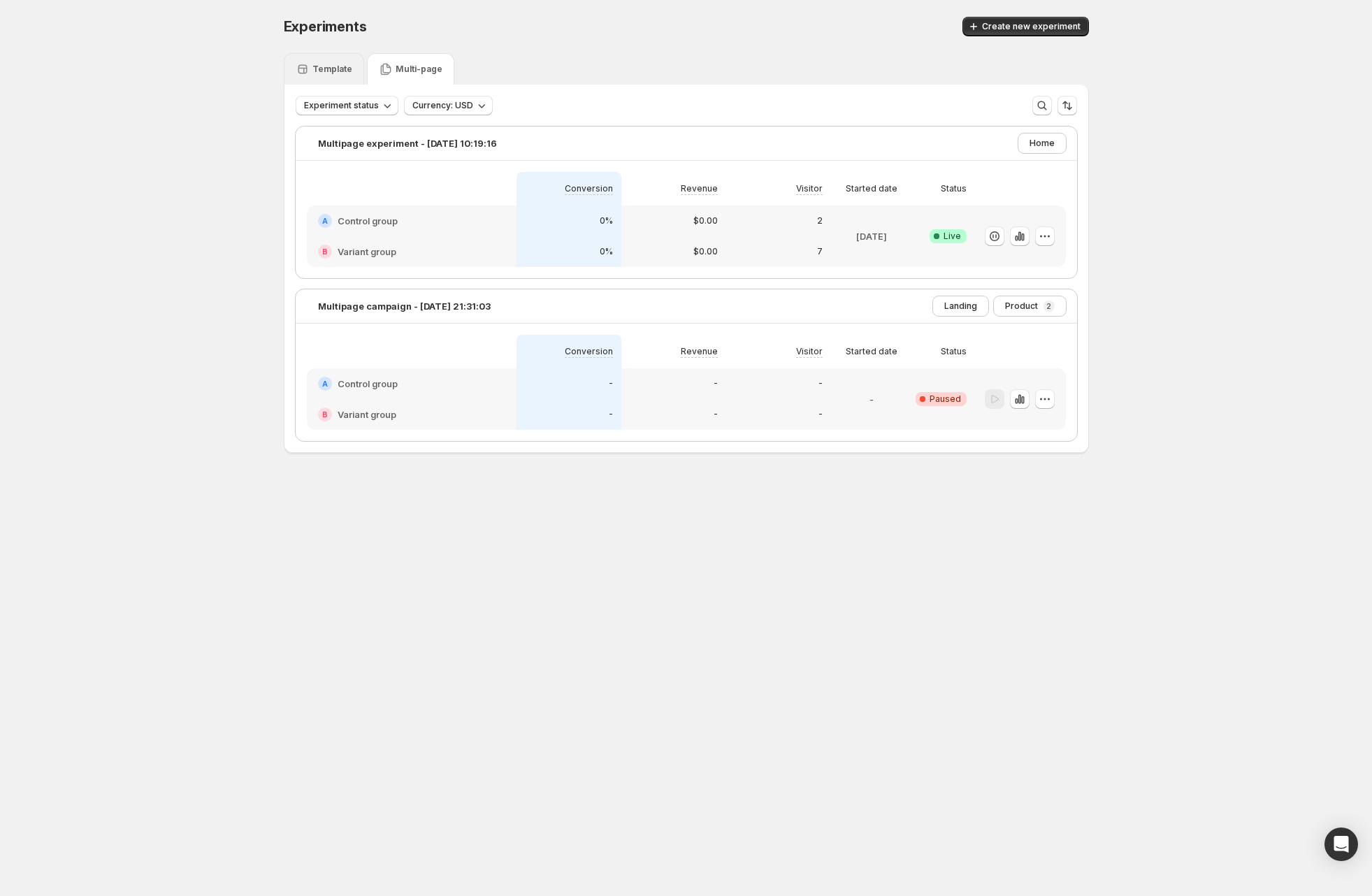
click at [331, 61] on div "Template" at bounding box center [324, 68] width 81 height 31
